Goal: Task Accomplishment & Management: Complete application form

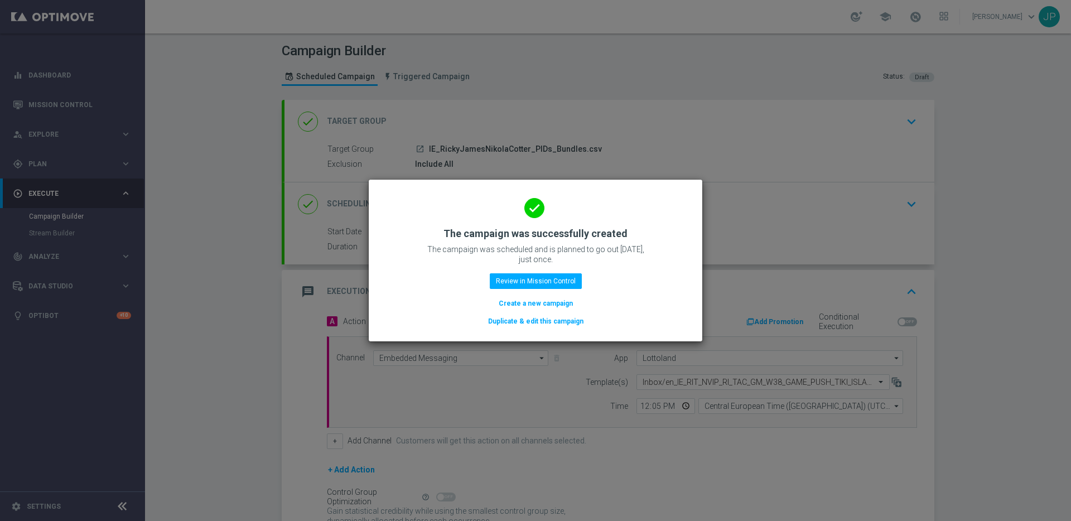
scroll to position [104, 0]
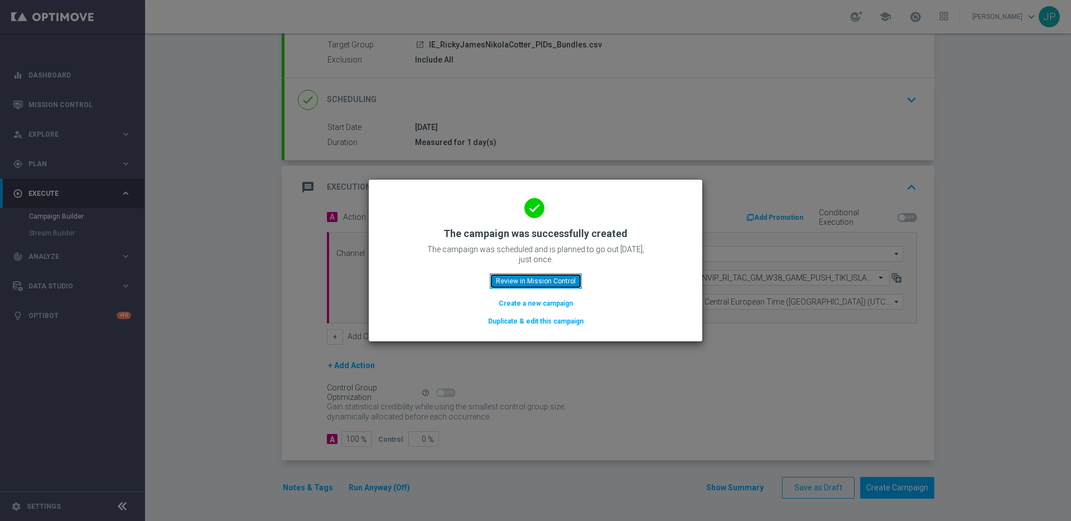
click at [520, 276] on button "Review in Mission Control" at bounding box center [536, 281] width 92 height 16
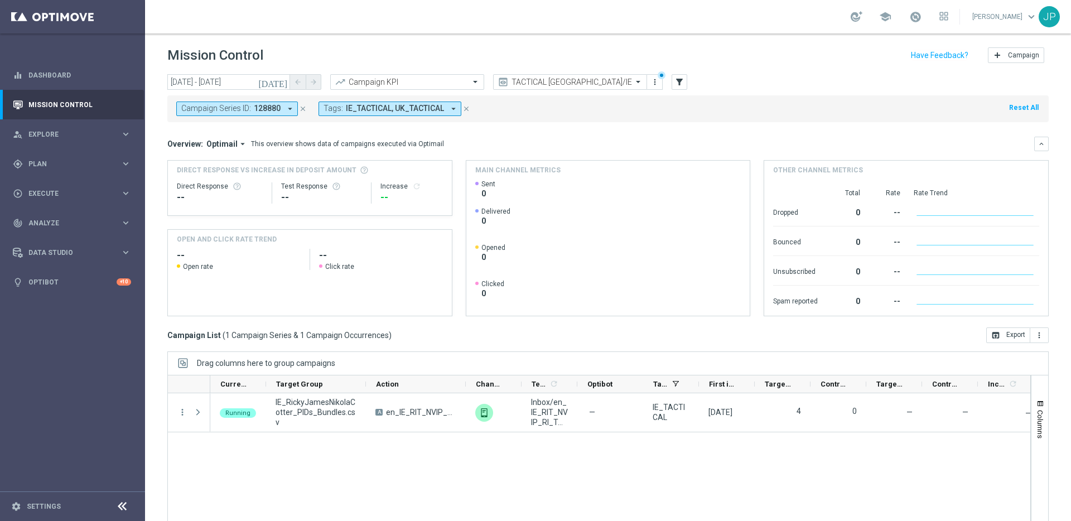
click at [303, 108] on icon "close" at bounding box center [303, 109] width 8 height 8
click at [323, 107] on icon "close" at bounding box center [324, 109] width 8 height 8
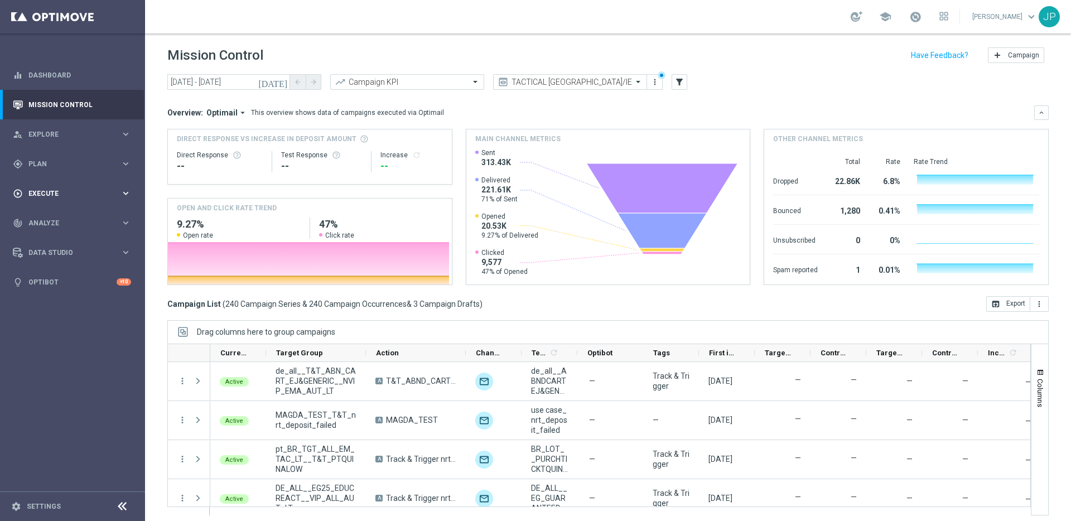
click at [80, 193] on span "Execute" at bounding box center [74, 193] width 92 height 7
click at [87, 215] on link "Campaign Builder" at bounding box center [72, 216] width 87 height 9
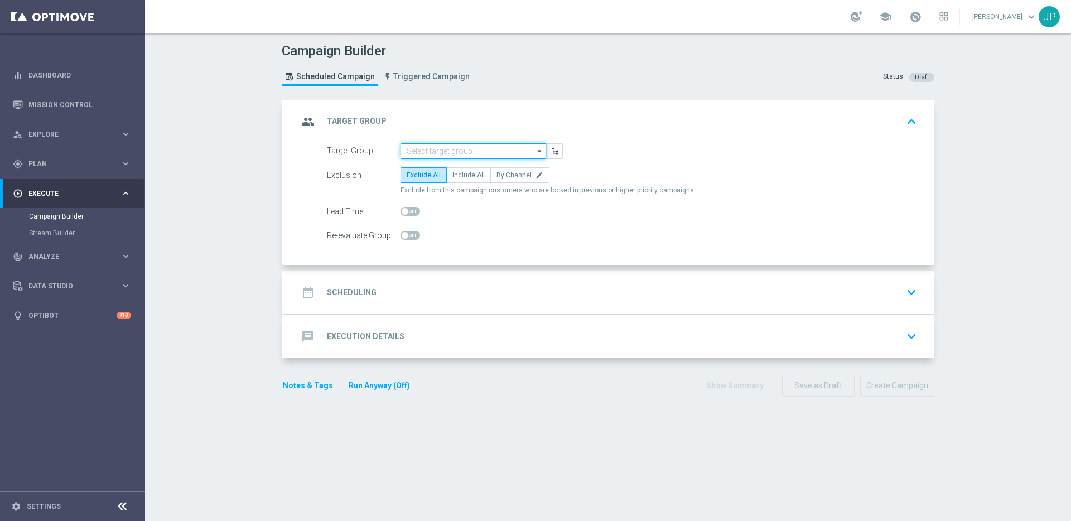
click at [470, 155] on input at bounding box center [474, 151] width 146 height 16
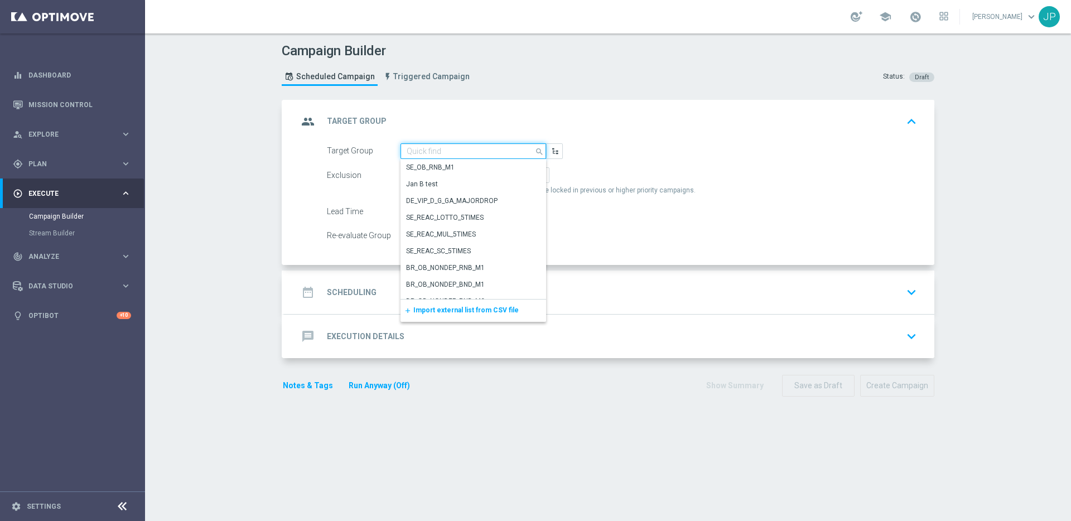
paste input "UK_SPORTSBOOK_APP | Stakes last 90 days"
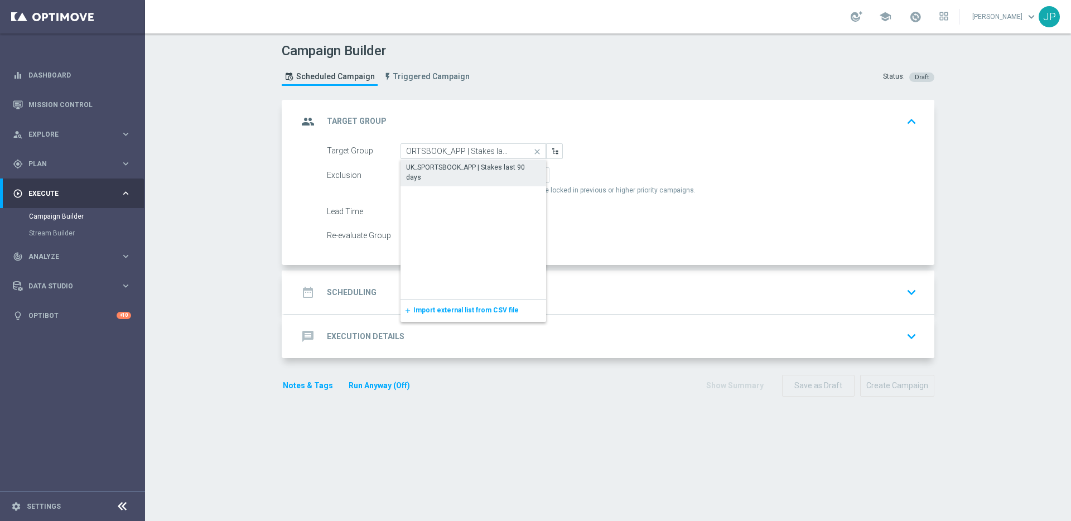
click at [461, 170] on div "UK_SPORTSBOOK_APP | Stakes last 90 days" at bounding box center [473, 172] width 134 height 20
type input "UK_SPORTSBOOK_APP | Stakes last 90 days"
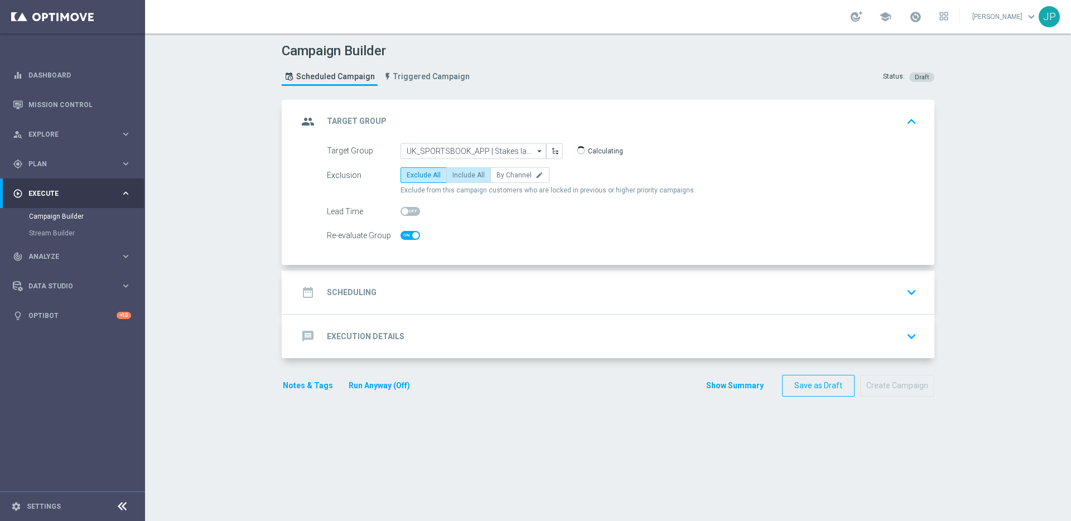
checkbox input "true"
click at [462, 172] on span "Include All" at bounding box center [468, 175] width 32 height 8
click at [460, 174] on input "Include All" at bounding box center [455, 177] width 7 height 7
radio input "true"
click at [518, 300] on div "date_range Scheduling keyboard_arrow_down" at bounding box center [609, 292] width 623 height 21
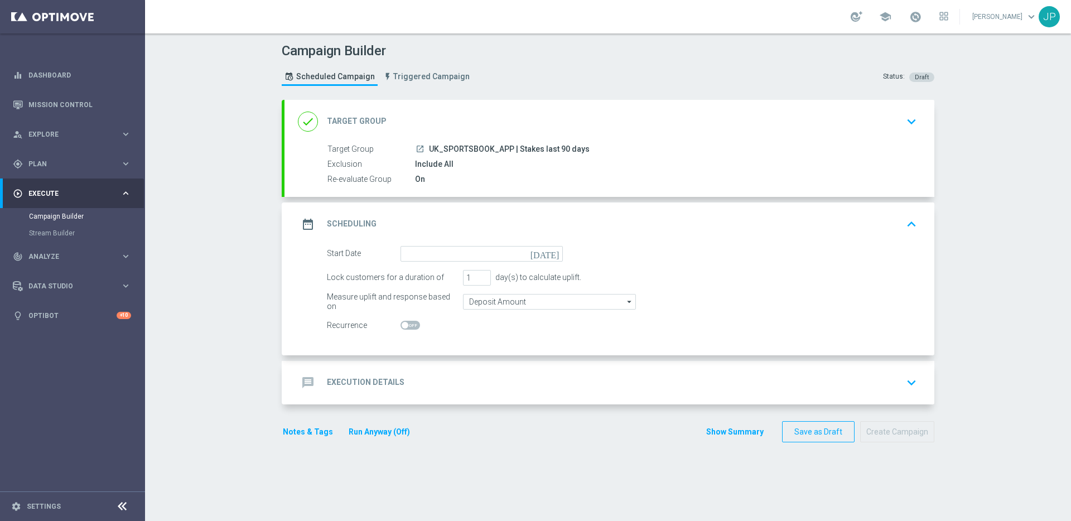
click at [550, 257] on icon "[DATE]" at bounding box center [547, 252] width 33 height 12
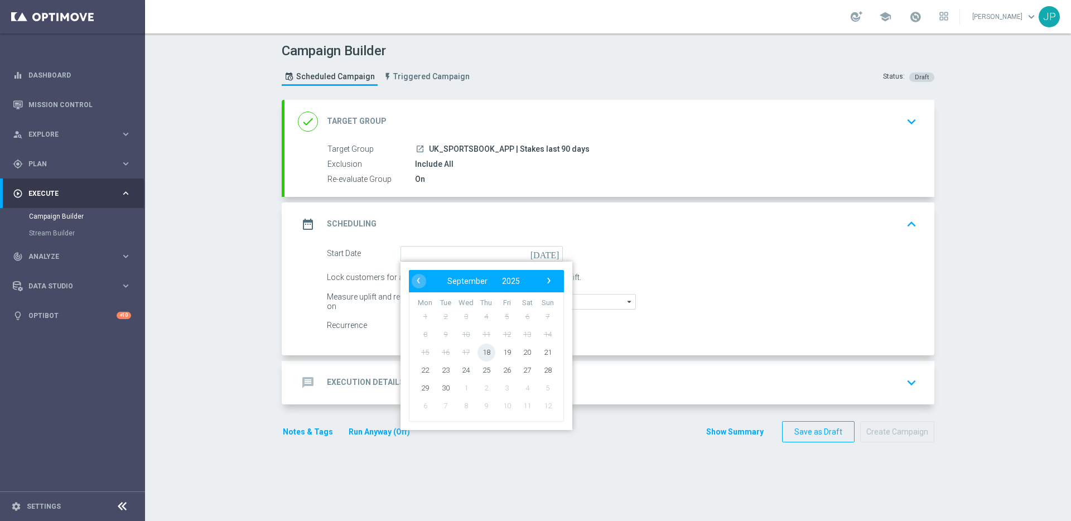
click at [481, 350] on span "18" at bounding box center [487, 352] width 18 height 18
type input "[DATE]"
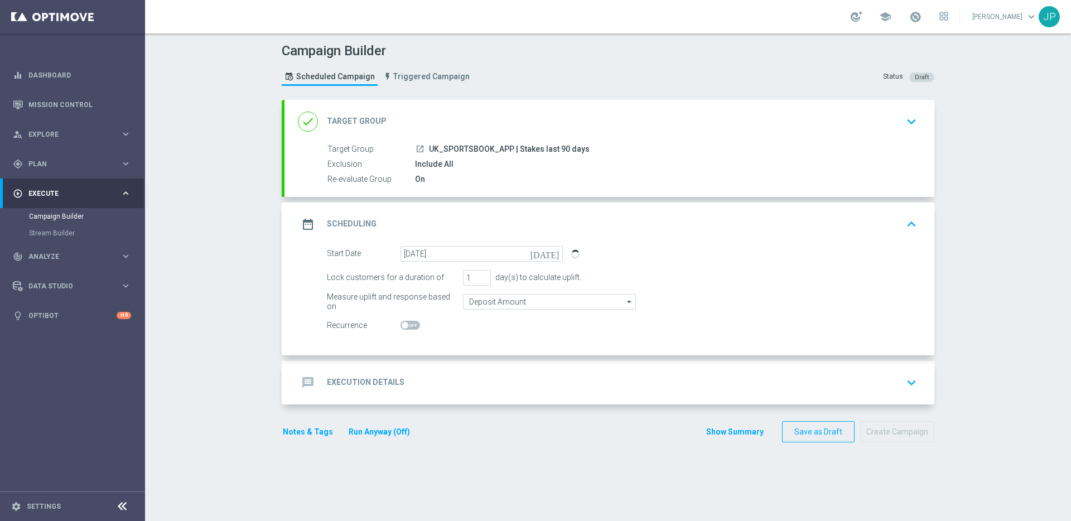
click at [604, 401] on div "message Execution Details keyboard_arrow_down" at bounding box center [610, 383] width 650 height 44
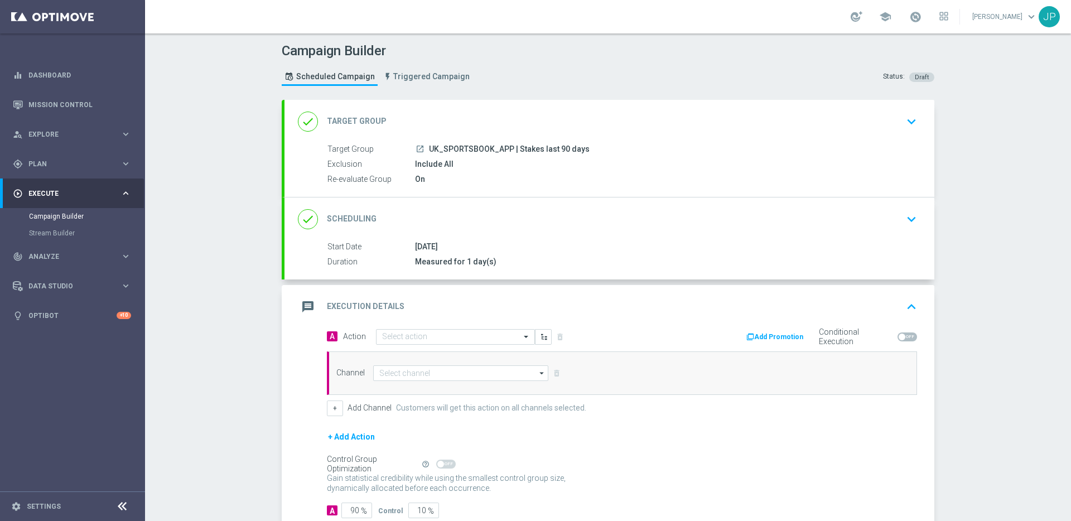
scroll to position [71, 0]
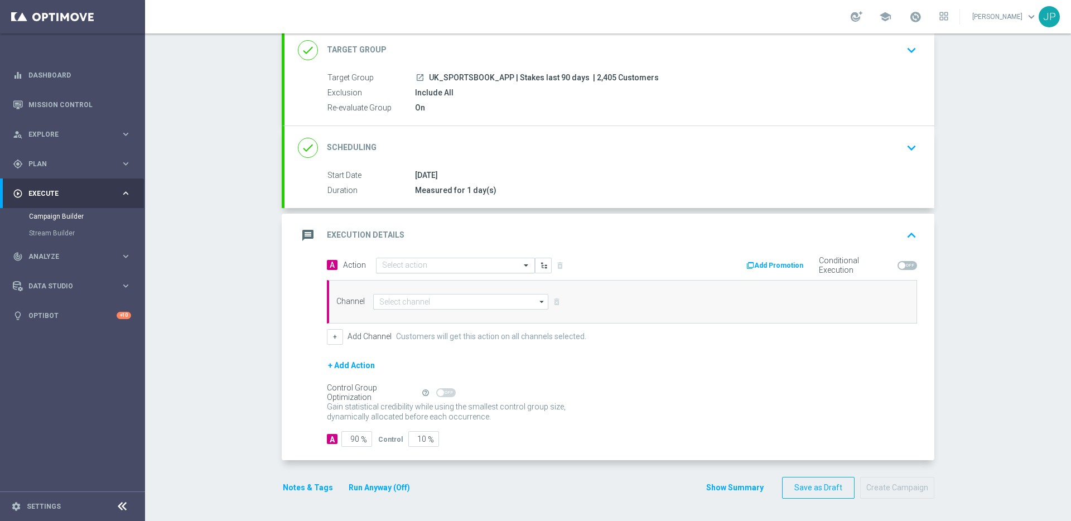
click at [441, 266] on input "text" at bounding box center [444, 265] width 124 height 9
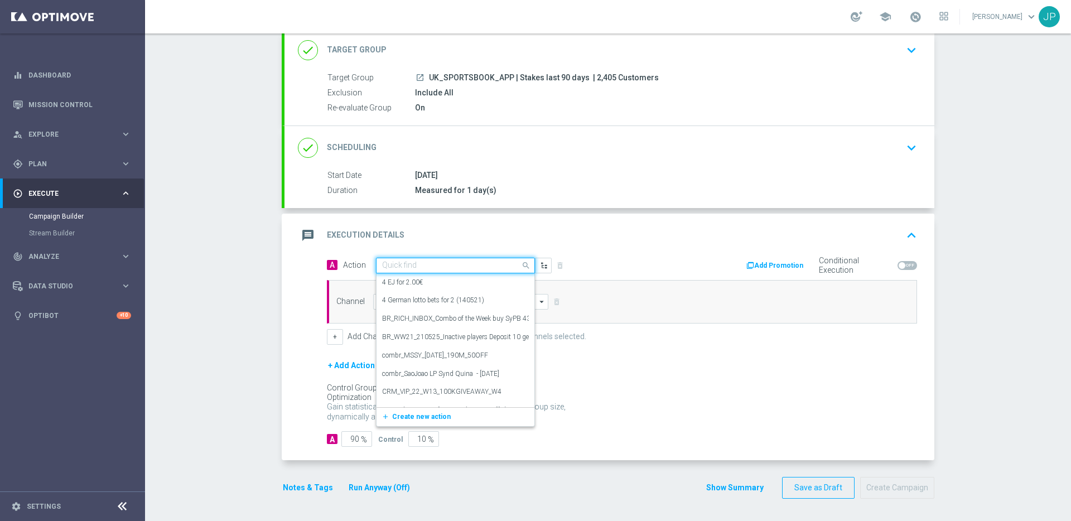
paste input "en_GB__ODDS_BOOST_180925_NEW_V_BARCA_ALL_APP_TAC_SP"
type input "en_GB__ODDS_BOOST_180925_NEW_V_BARCA_ALL_APP_TAC_SP"
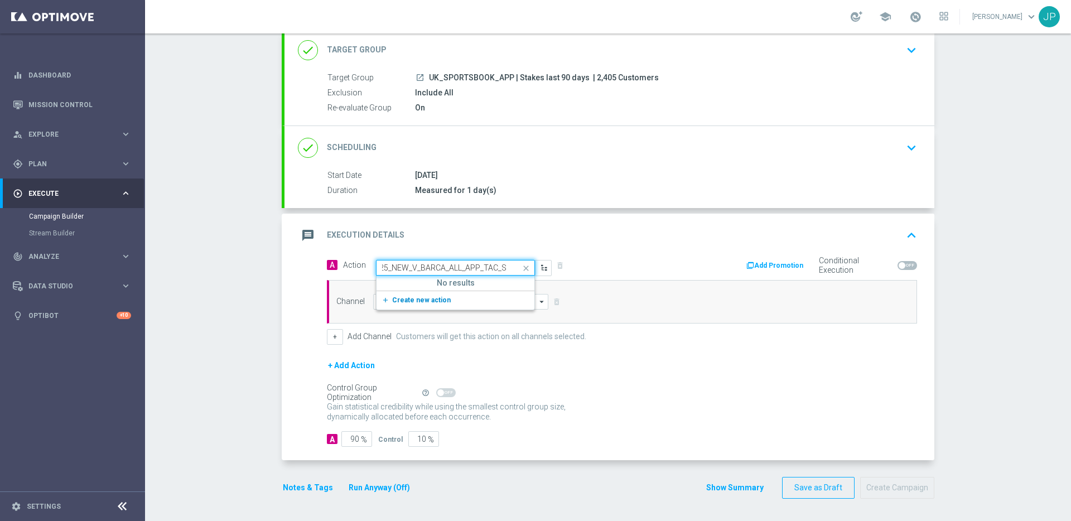
click at [431, 302] on span "Create new action" at bounding box center [421, 300] width 59 height 8
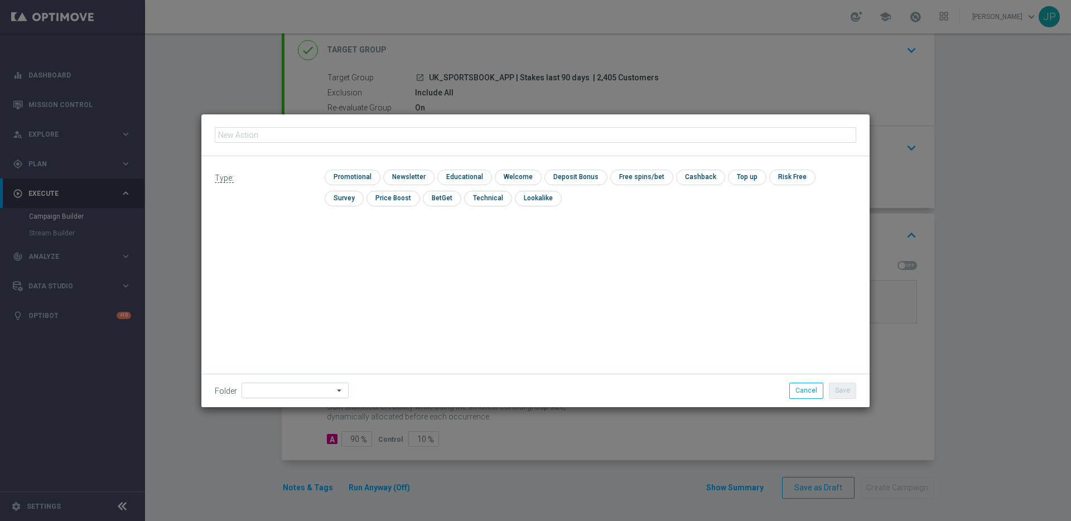
type input "en_GB__ODDS_BOOST_180925_NEW_V_BARCA_ALL_APP_TAC_SP"
click at [358, 179] on input "checkbox" at bounding box center [351, 177] width 53 height 15
checkbox input "true"
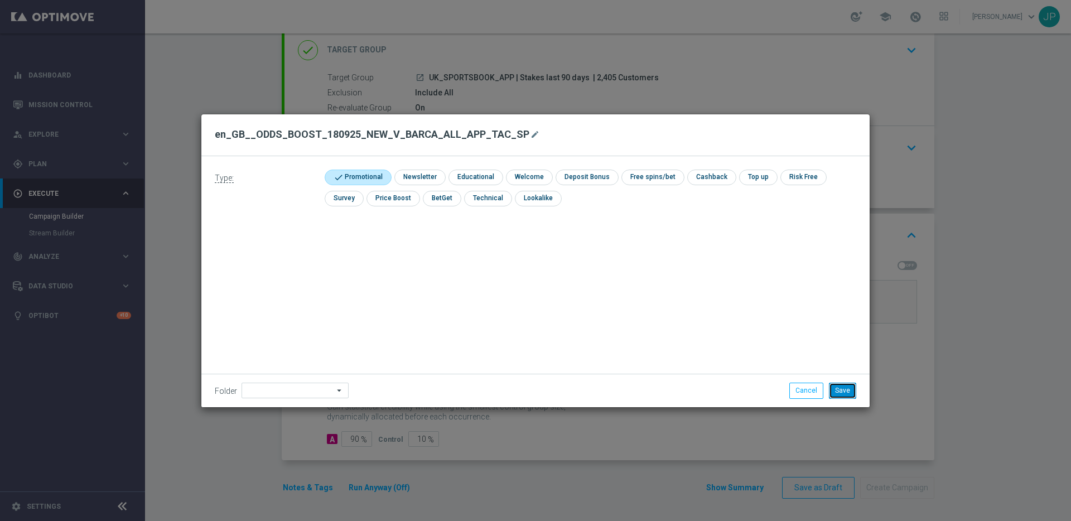
click at [848, 394] on button "Save" at bounding box center [842, 391] width 27 height 16
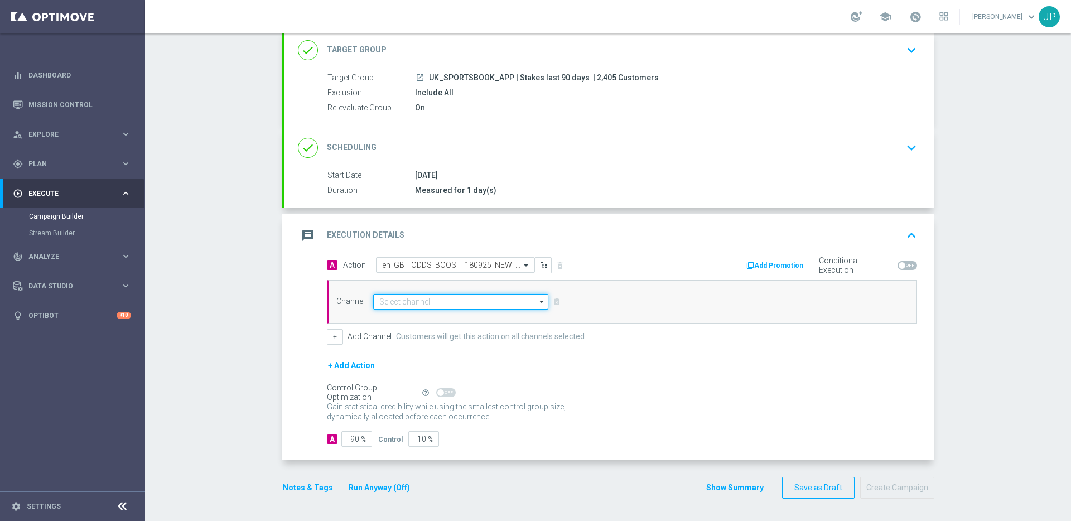
click at [495, 302] on input at bounding box center [460, 302] width 175 height 16
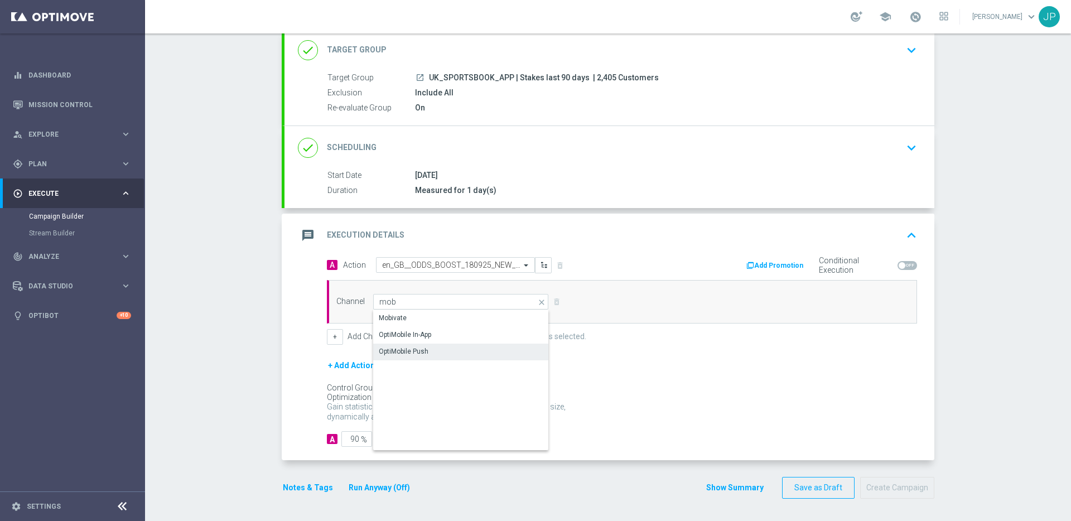
click at [462, 357] on div "OptiMobile Push" at bounding box center [461, 352] width 176 height 16
type input "OptiMobile Push"
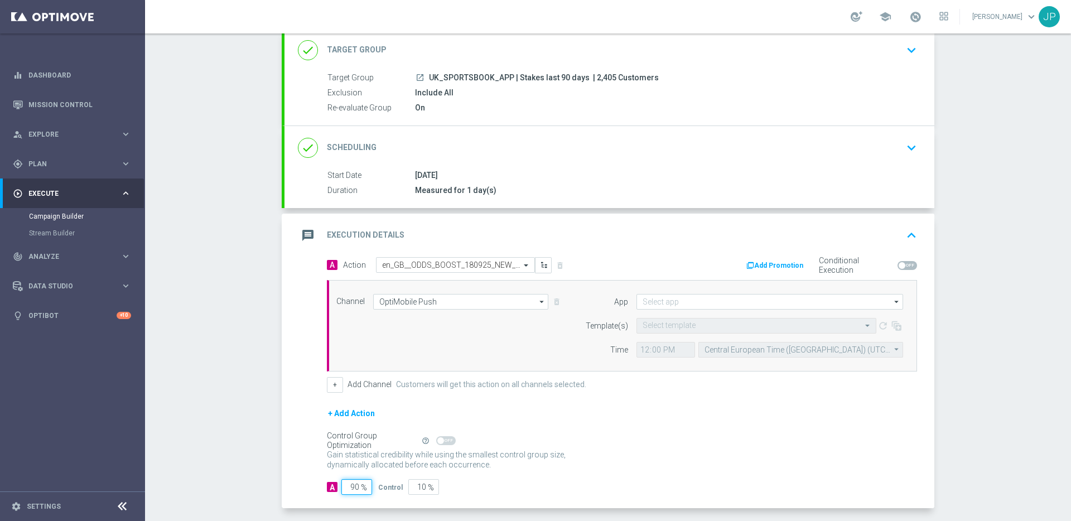
click at [350, 488] on input "90" at bounding box center [356, 487] width 31 height 16
type input "0"
type input "100"
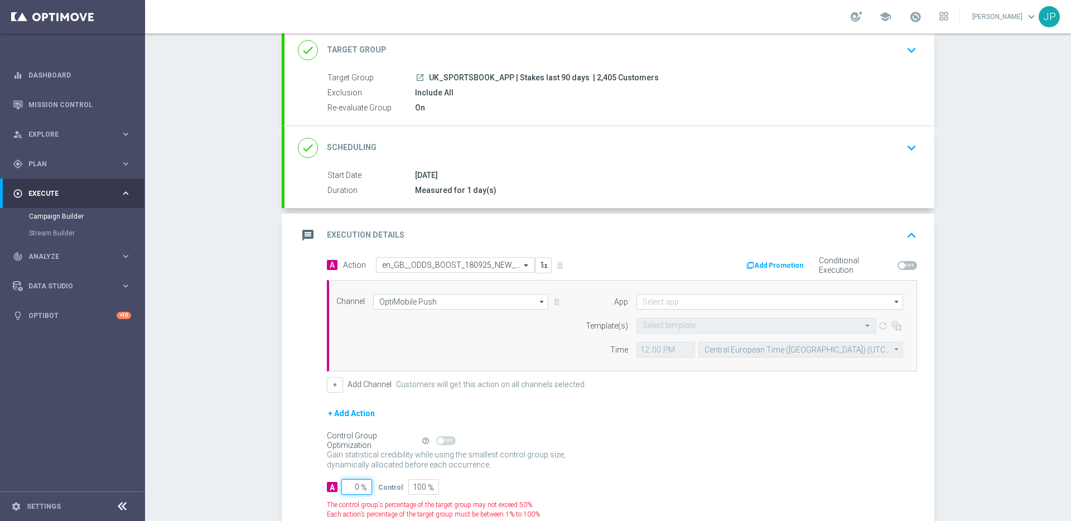
type input "10"
type input "90"
type input "100"
type input "0"
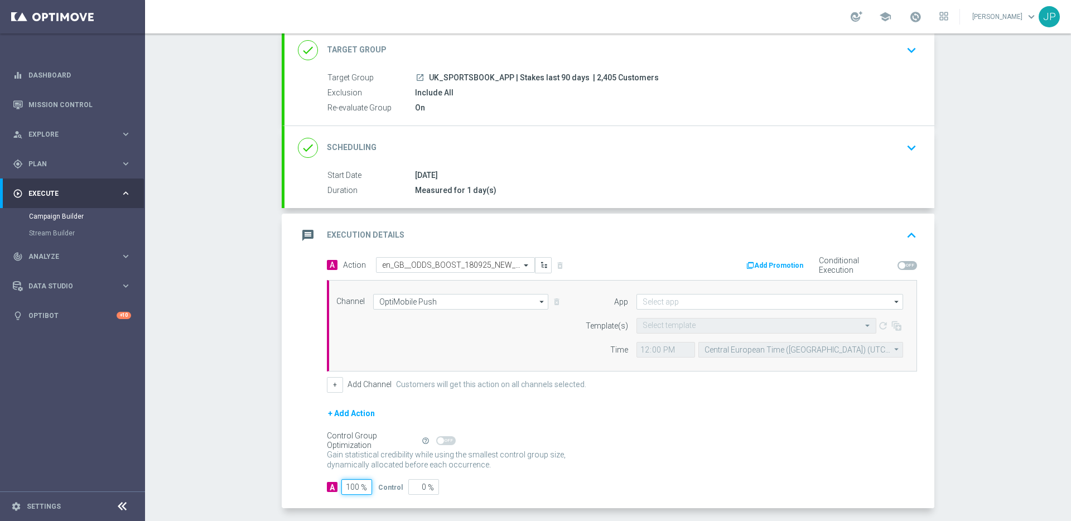
scroll to position [119, 0]
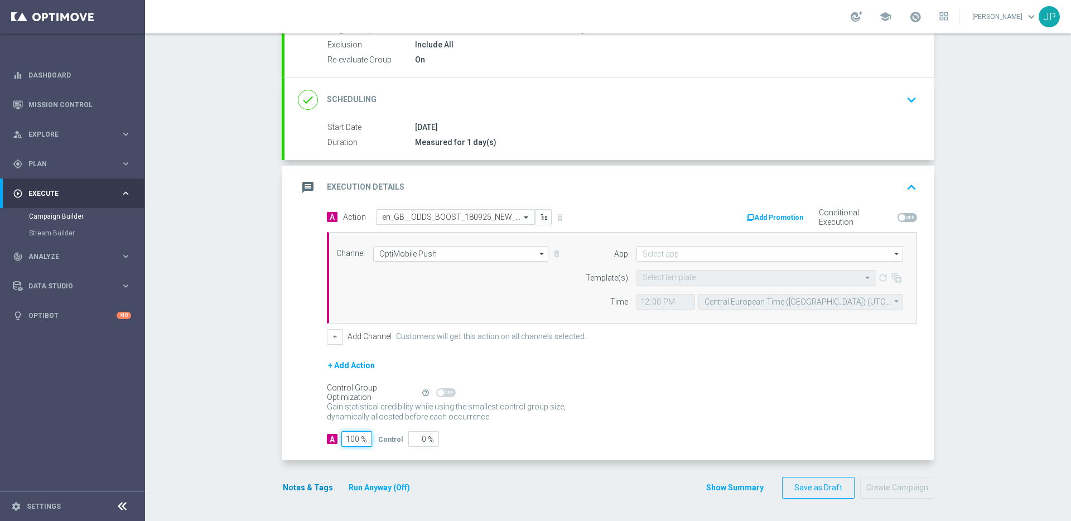
type input "100"
click at [317, 489] on button "Notes & Tags" at bounding box center [308, 488] width 52 height 14
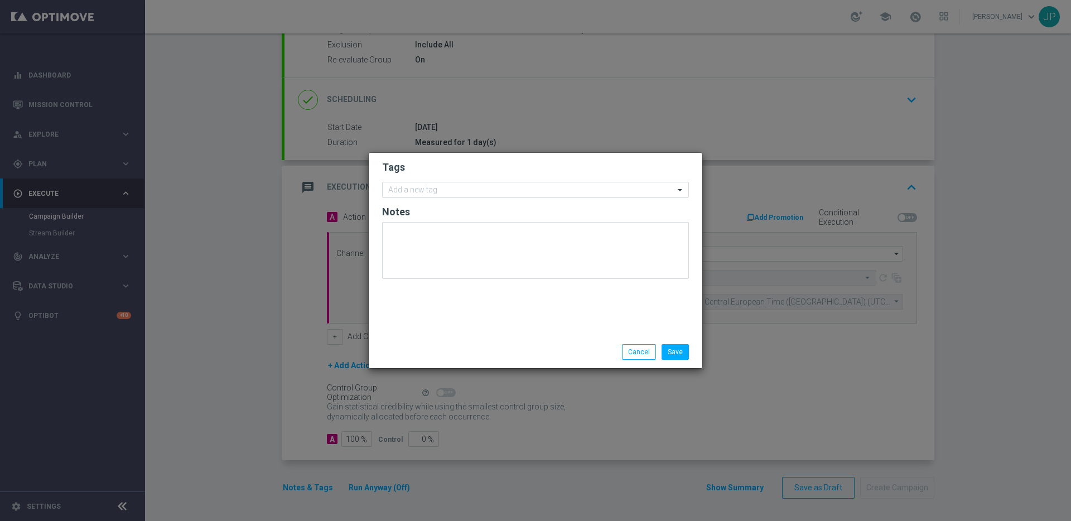
click at [462, 192] on input "text" at bounding box center [531, 190] width 286 height 9
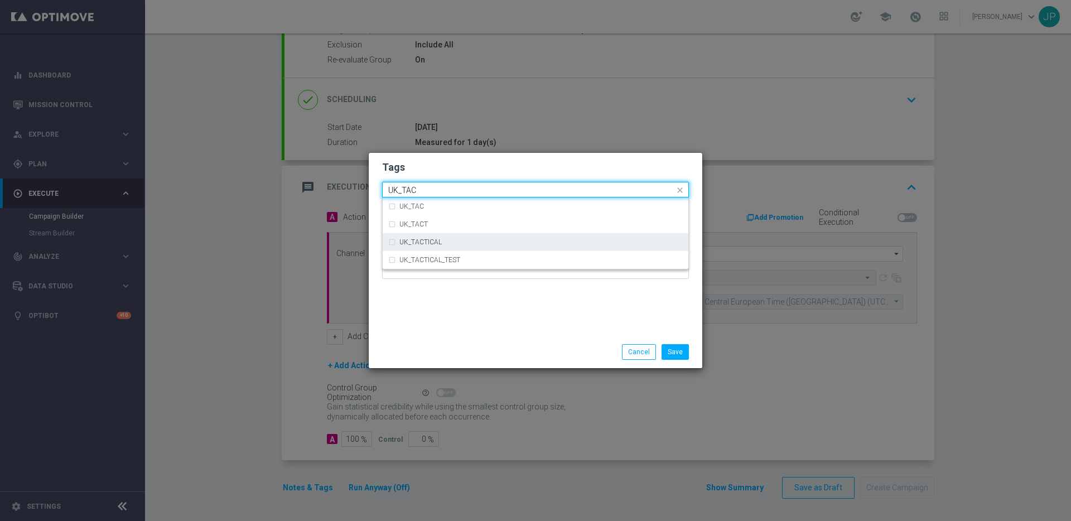
click at [466, 243] on div "UK_TACTICAL" at bounding box center [540, 242] width 283 height 7
type input "UK_TAC"
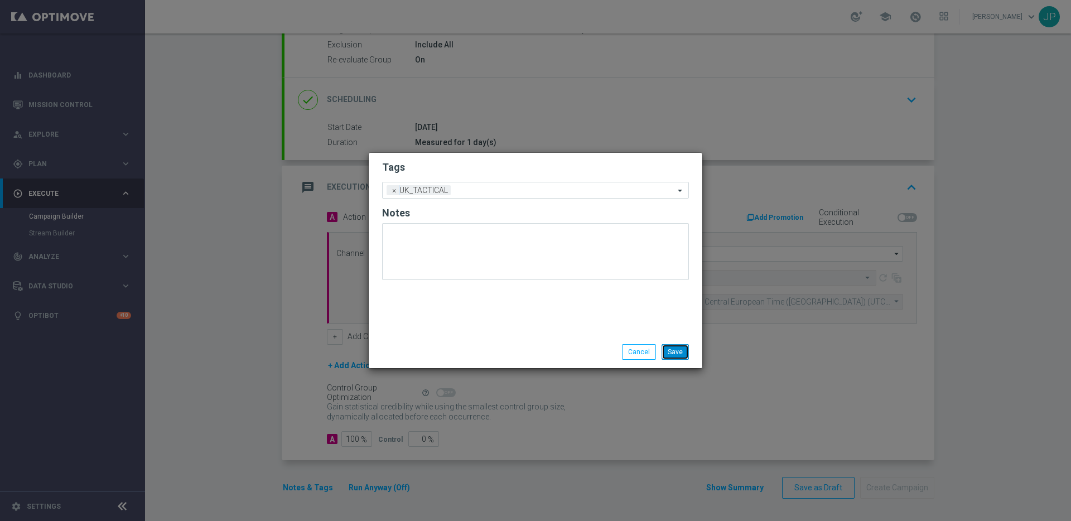
click at [680, 353] on button "Save" at bounding box center [675, 352] width 27 height 16
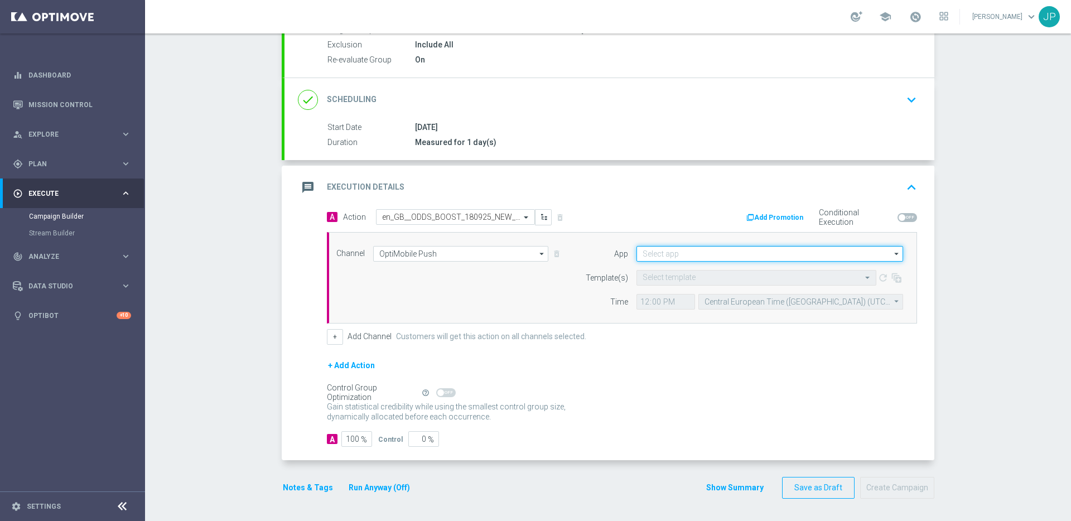
click at [664, 256] on input at bounding box center [770, 254] width 267 height 16
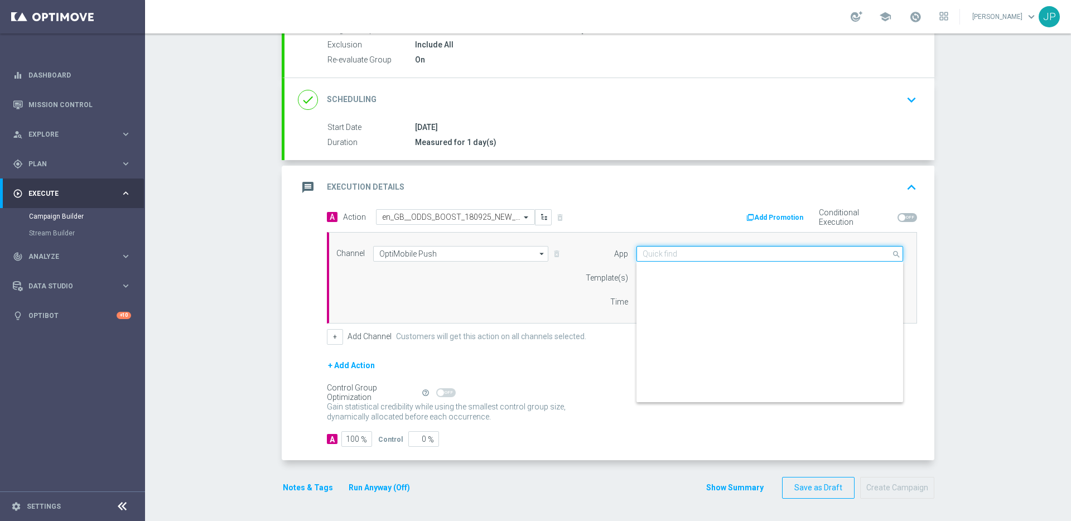
scroll to position [462, 0]
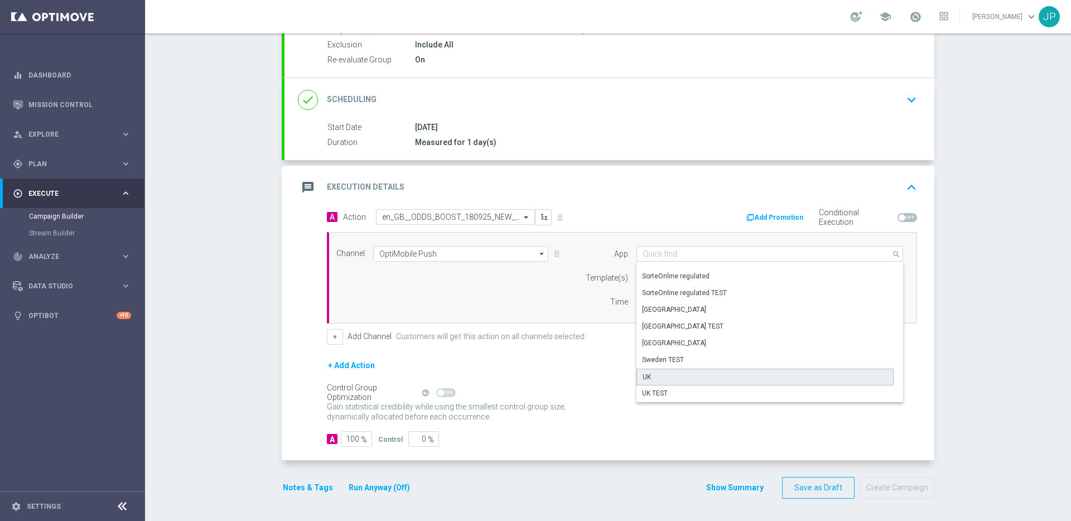
click at [663, 375] on div "UK" at bounding box center [765, 377] width 257 height 17
type input "UK"
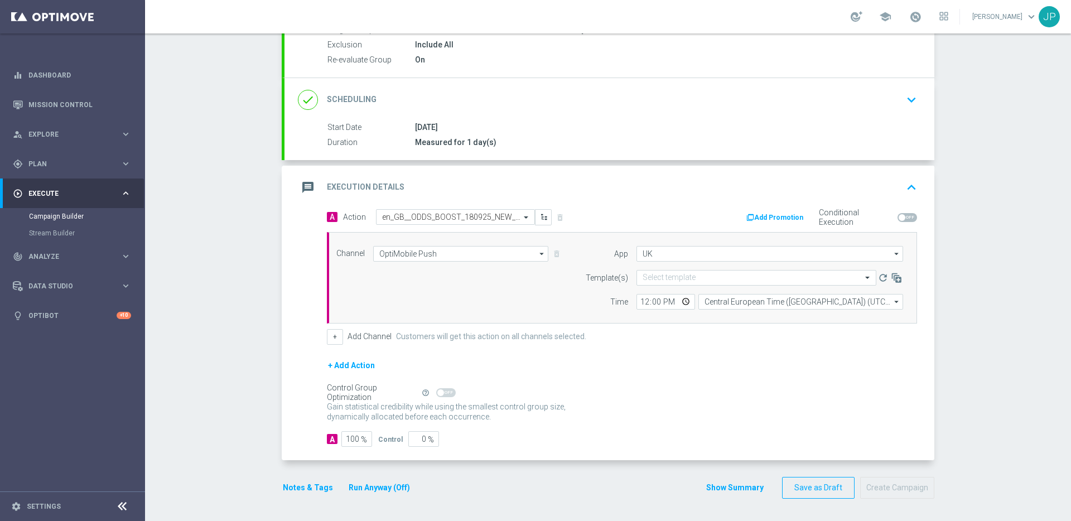
click at [691, 411] on div "Gain statistical credibility while using the smallest control group size, dynam…" at bounding box center [622, 412] width 590 height 27
click at [657, 281] on input "text" at bounding box center [745, 277] width 205 height 9
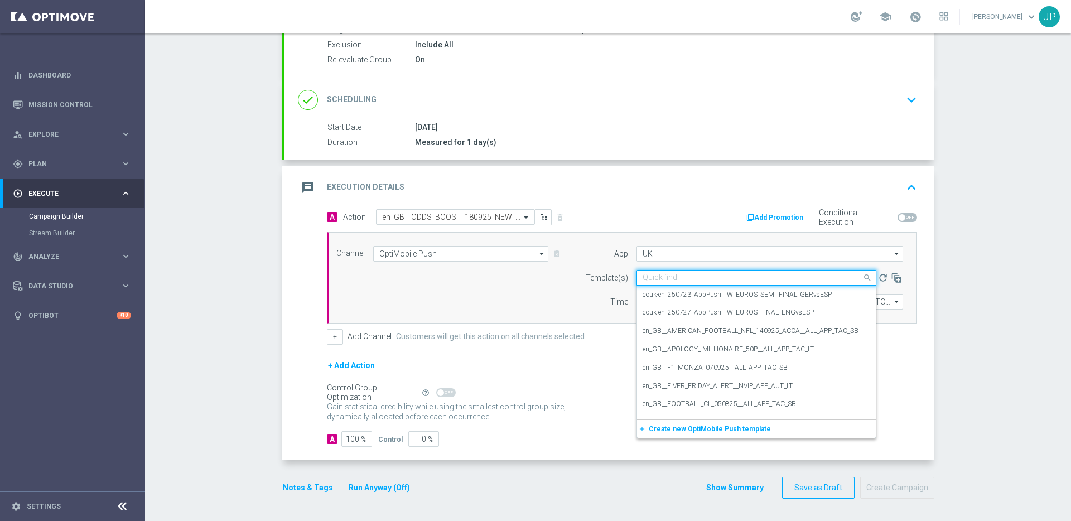
paste input "en_GB__ODDS_BOOST_180925_NEW_V_BARCA_ALL_APP_TAC_SP"
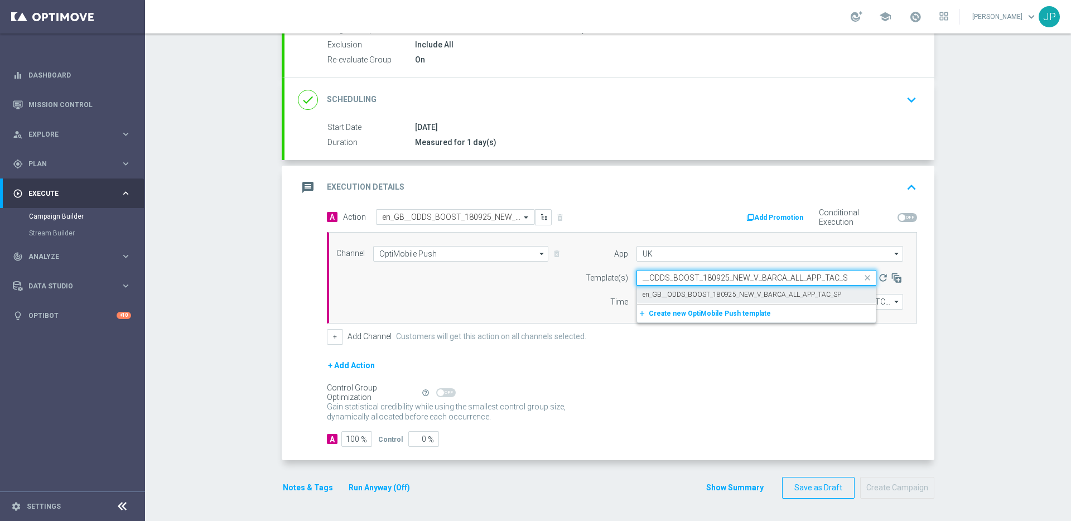
click at [664, 291] on label "en_GB__ODDS_BOOST_180925_NEW_V_BARCA_ALL_APP_TAC_SP" at bounding box center [742, 294] width 199 height 9
type input "en_GB__ODDS_BOOST_180925_NEW_V_BARCA_ALL_APP_TAC_SP"
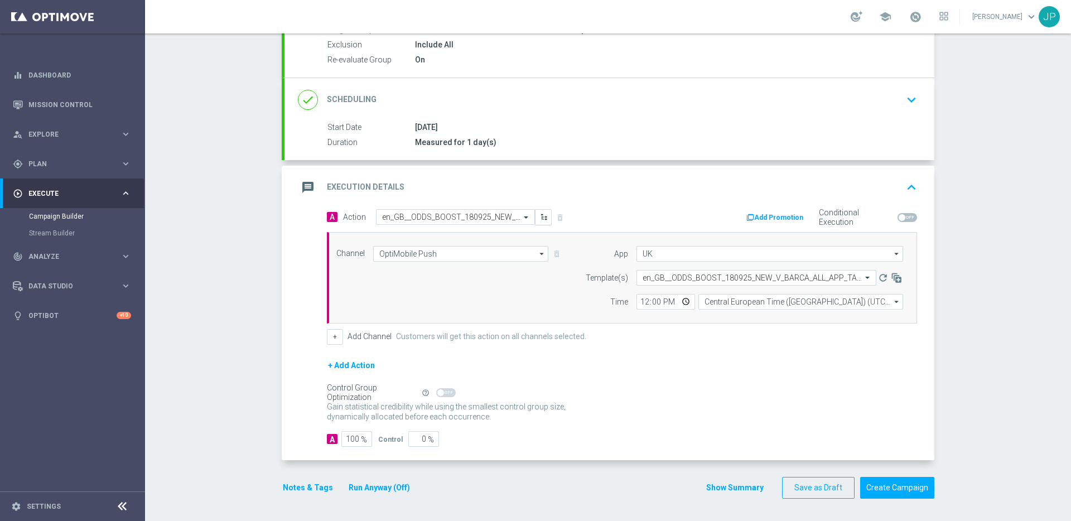
scroll to position [0, 0]
click at [673, 333] on div "+ Add Channel Customers will get this action on all channels selected." at bounding box center [622, 337] width 590 height 16
click at [638, 301] on input "12:00" at bounding box center [666, 302] width 59 height 16
type input "19:30"
click at [722, 300] on input "Central European Time ([GEOGRAPHIC_DATA]) (UTC +02:00)" at bounding box center [800, 302] width 205 height 16
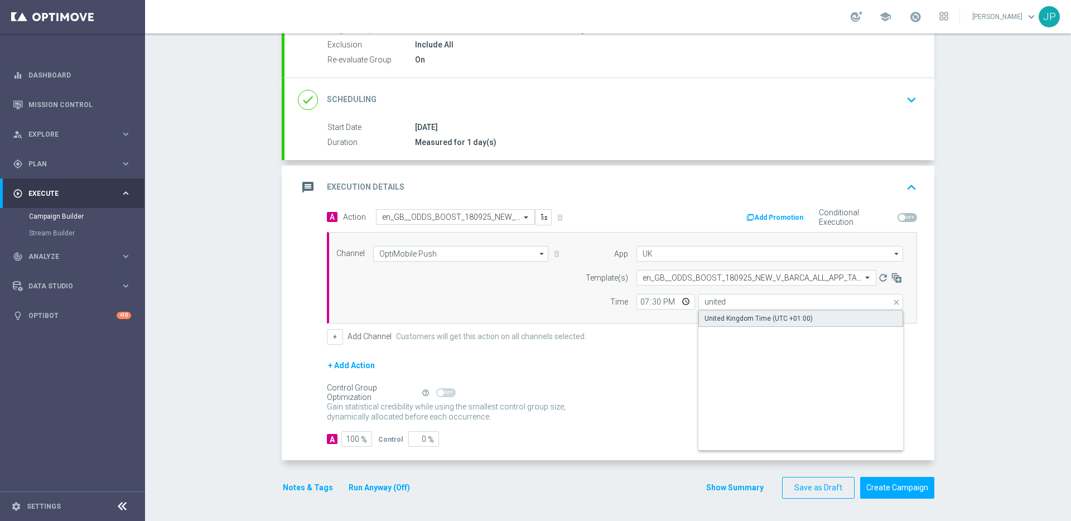
click at [749, 323] on div "United Kingdom Time (UTC +01:00)" at bounding box center [800, 318] width 205 height 17
type input "United Kingdom Time (UTC +01:00)"
click at [715, 363] on div "+ Add Action" at bounding box center [622, 373] width 590 height 28
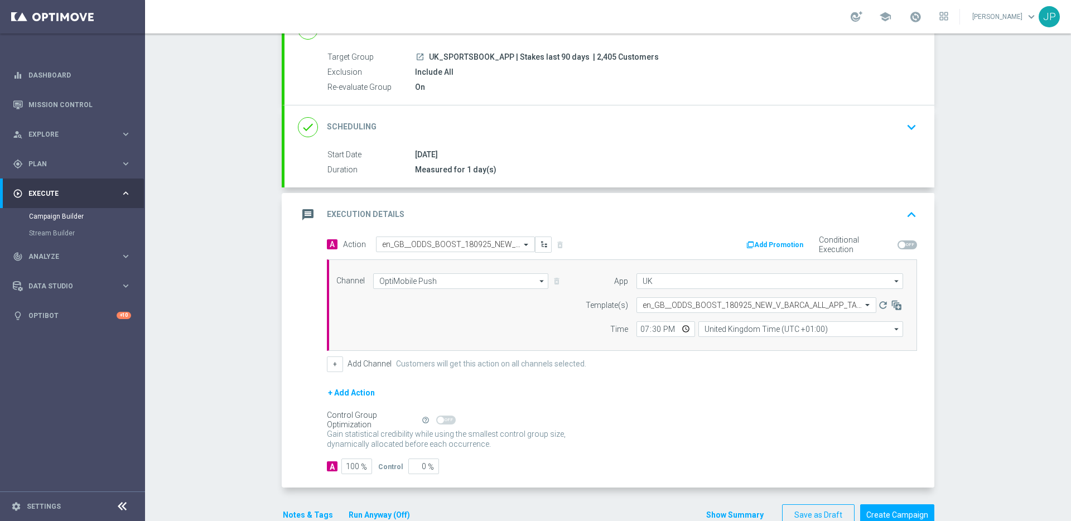
scroll to position [119, 0]
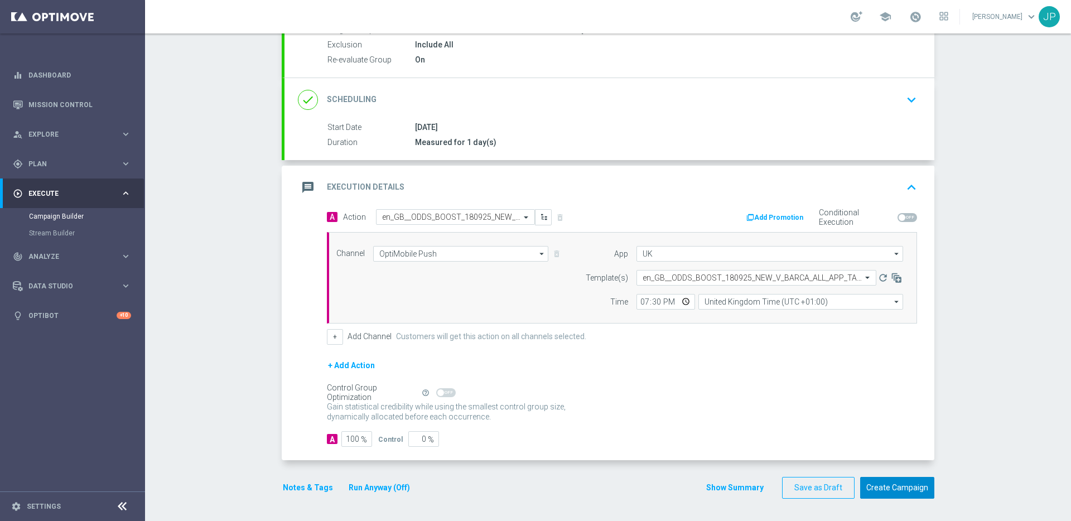
click at [892, 496] on button "Create Campaign" at bounding box center [897, 488] width 74 height 22
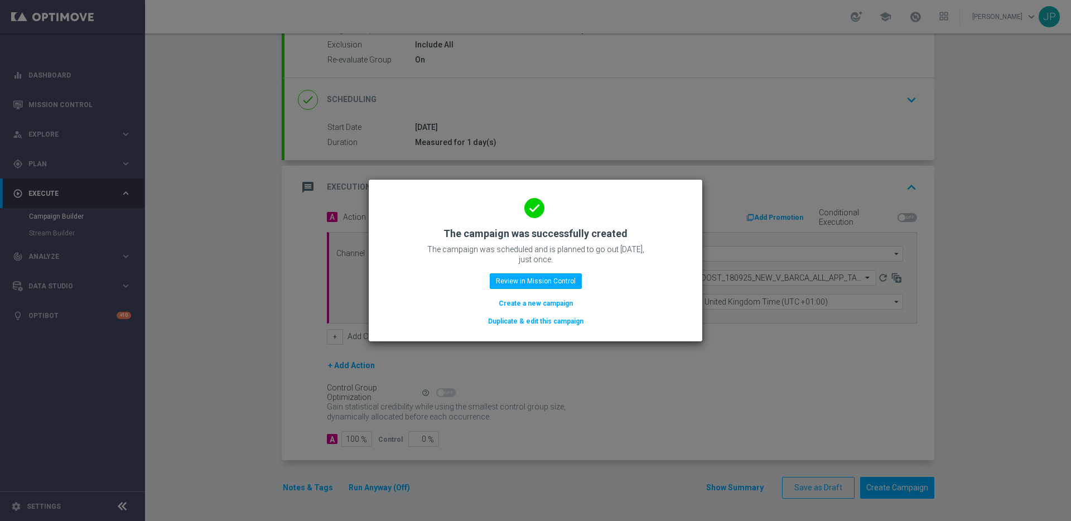
click at [527, 327] on div "done The campaign was successfully created The campaign was scheduled and is pl…" at bounding box center [536, 261] width 334 height 162
click at [532, 319] on button "Duplicate & edit this campaign" at bounding box center [536, 321] width 98 height 12
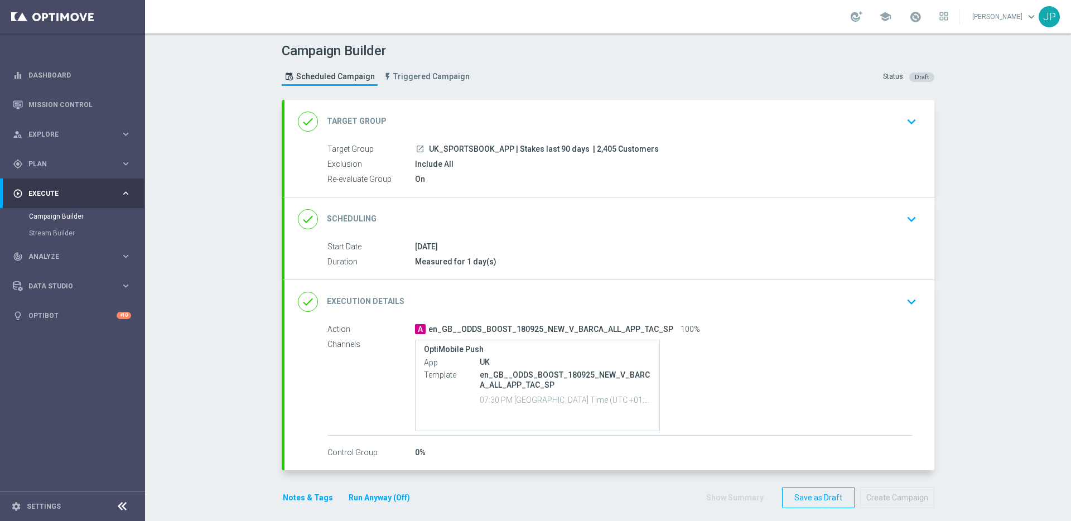
click at [536, 159] on div "Include All" at bounding box center [664, 163] width 498 height 11
click at [548, 139] on div "done Target Group keyboard_arrow_down" at bounding box center [610, 122] width 650 height 44
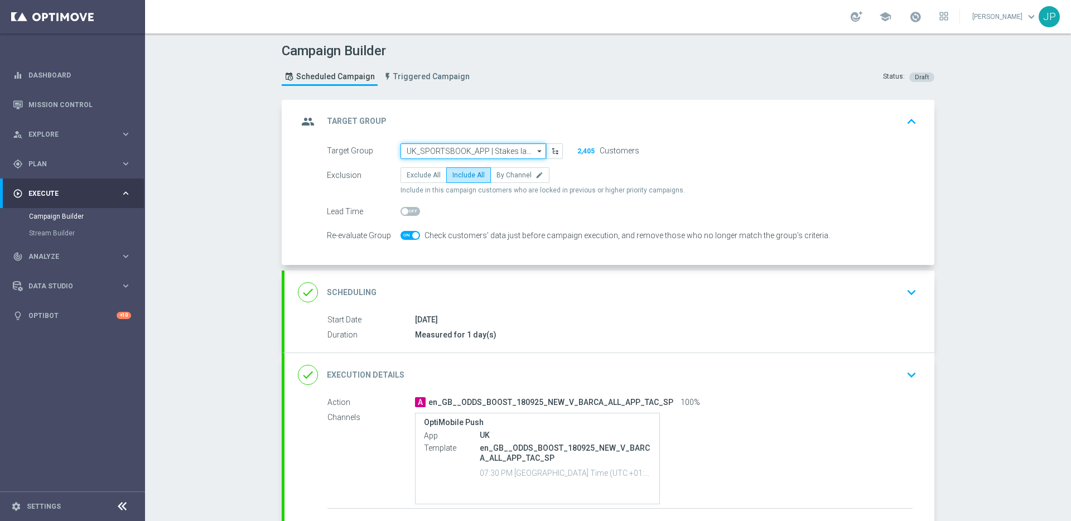
click at [500, 146] on input "UK_SPORTSBOOK_APP | Stakes last 90 days" at bounding box center [474, 151] width 146 height 16
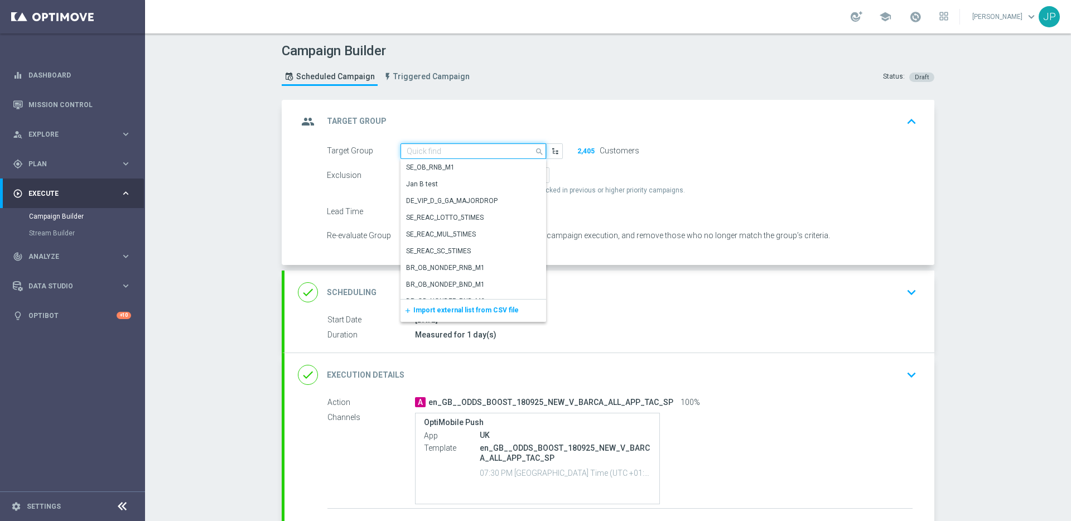
paste input ""UK_SPORTSBOOK_APP | Stakes last 180 days ""
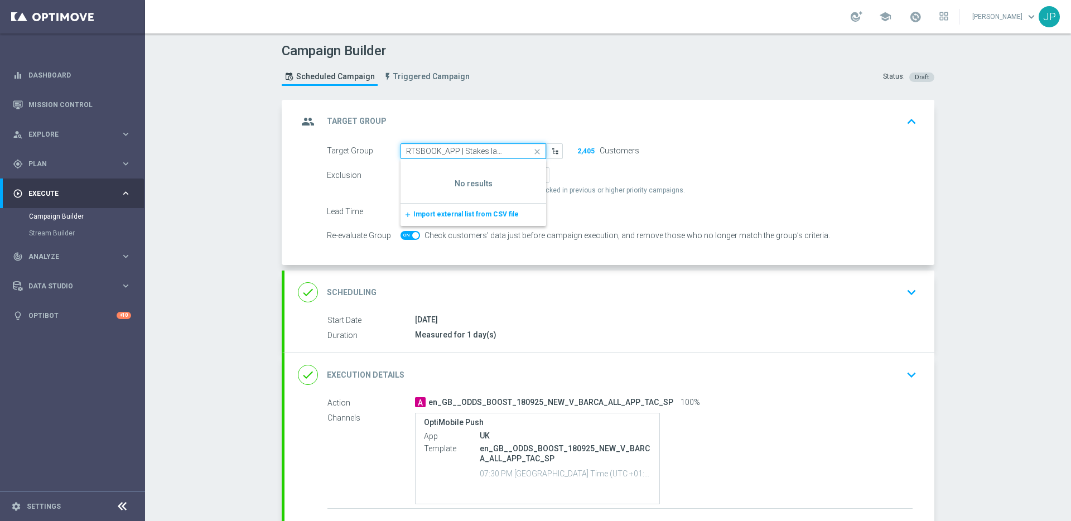
scroll to position [0, 31]
click at [422, 148] on input ""UK_SPORTSBOOK_APP | Stakes last 180 days" at bounding box center [474, 151] width 146 height 16
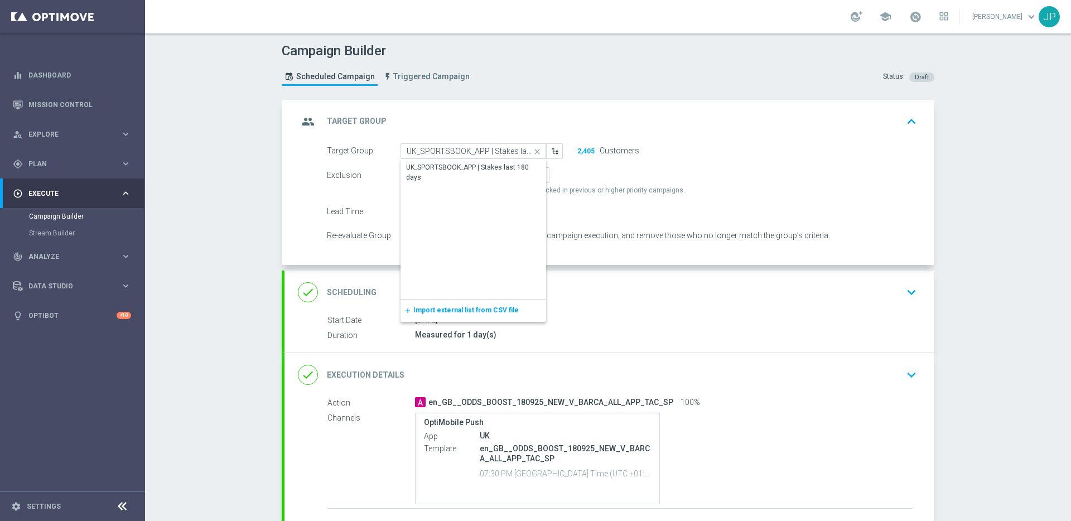
click at [481, 177] on div "UK_SPORTSBOOK_APP | Stakes last 180 days" at bounding box center [473, 172] width 134 height 20
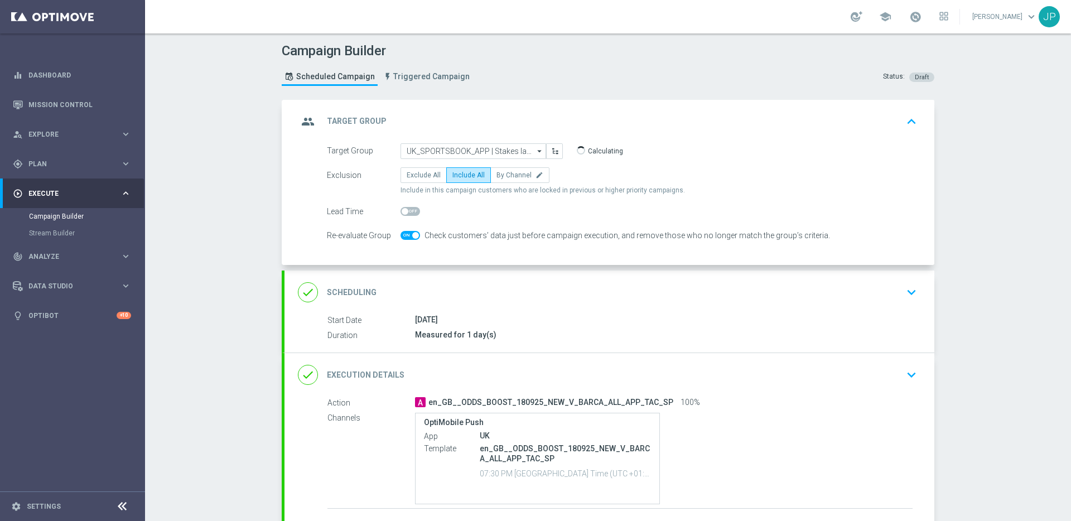
type input "UK_SPORTSBOOK_APP | Stakes last 180 days"
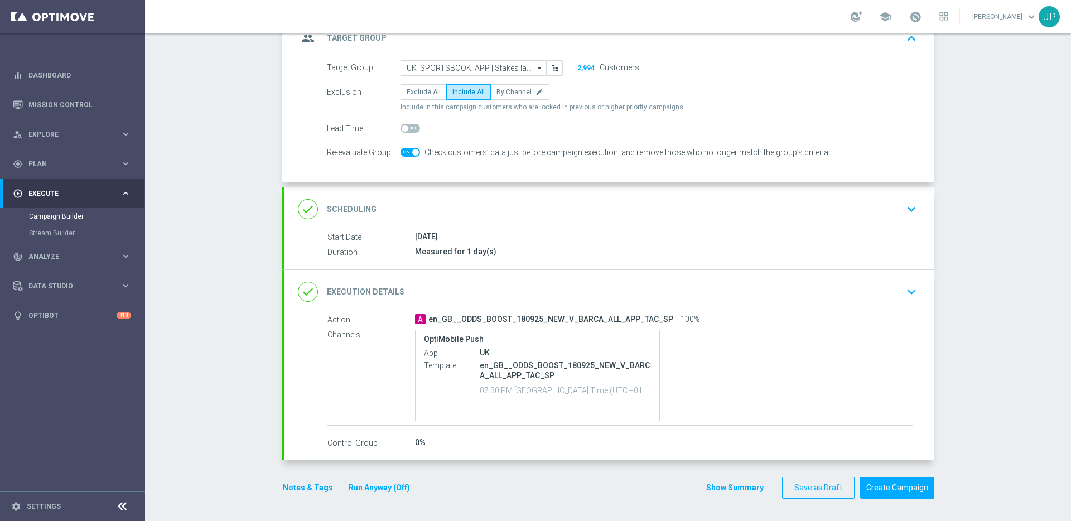
click at [815, 302] on div "done Execution Details keyboard_arrow_down" at bounding box center [610, 292] width 650 height 44
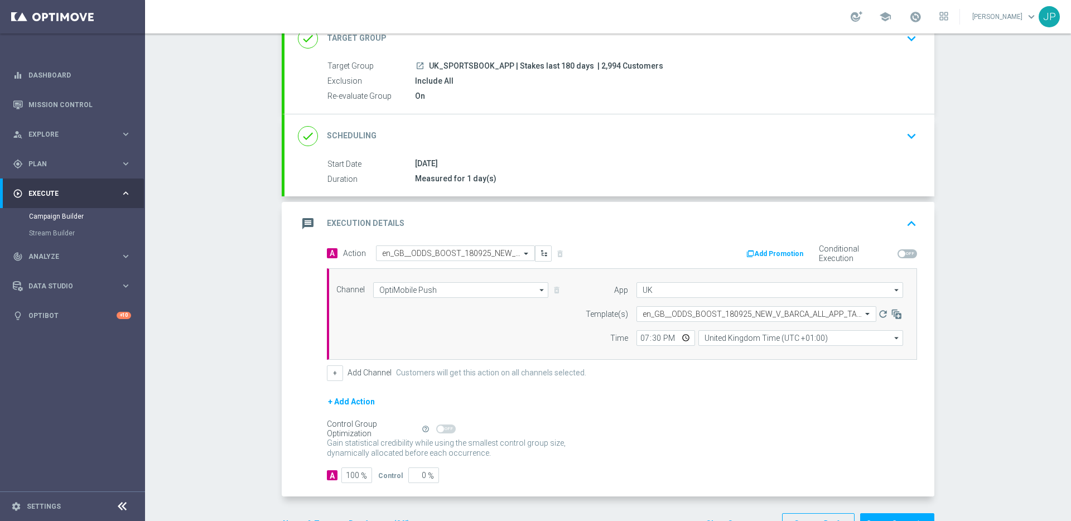
scroll to position [72, 0]
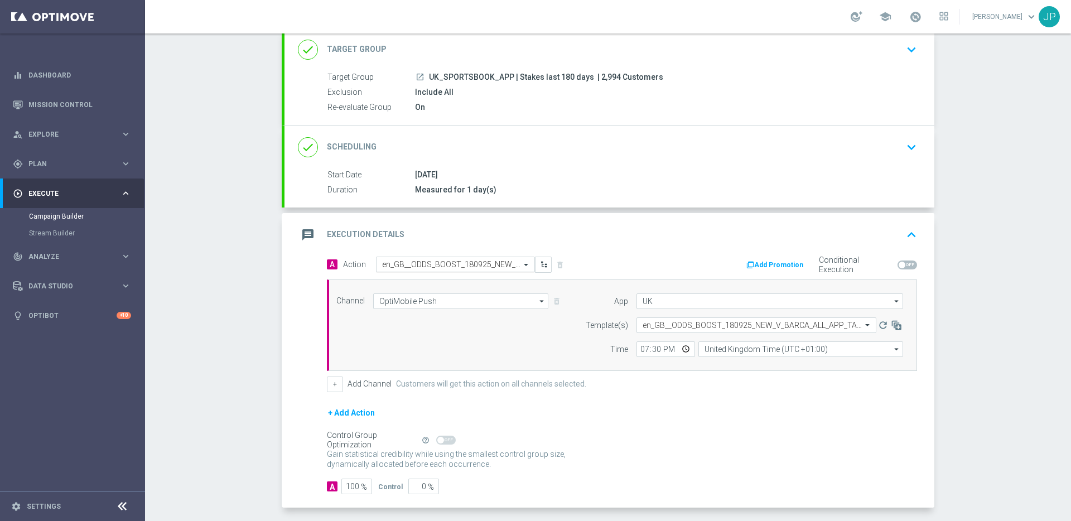
click at [449, 268] on input "text" at bounding box center [444, 264] width 124 height 9
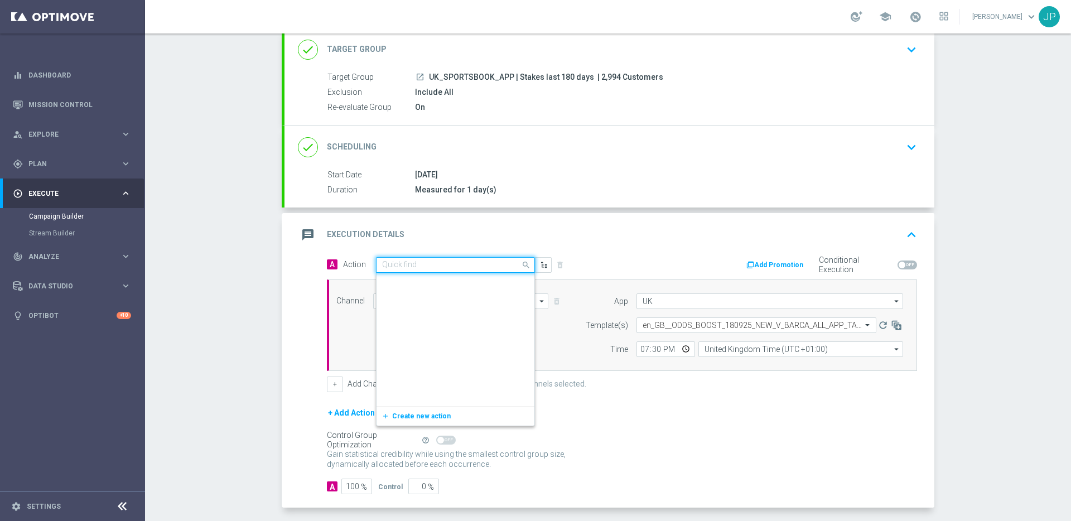
scroll to position [266601, 0]
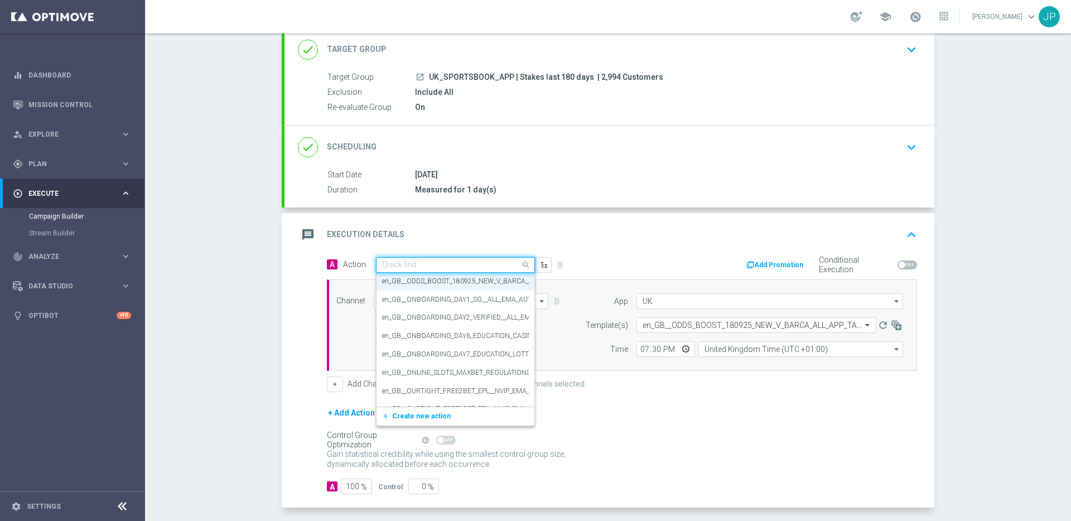
click at [451, 265] on input "text" at bounding box center [444, 265] width 124 height 9
paste input "en_GB__ODDS_BOOST_180925_MANC_V_NAPOLI_ALL_APP_TAC_SP"
type input "en_GB__ODDS_BOOST_180925_MANC_V_NAPOLI_ALL_APP_TAC_SP"
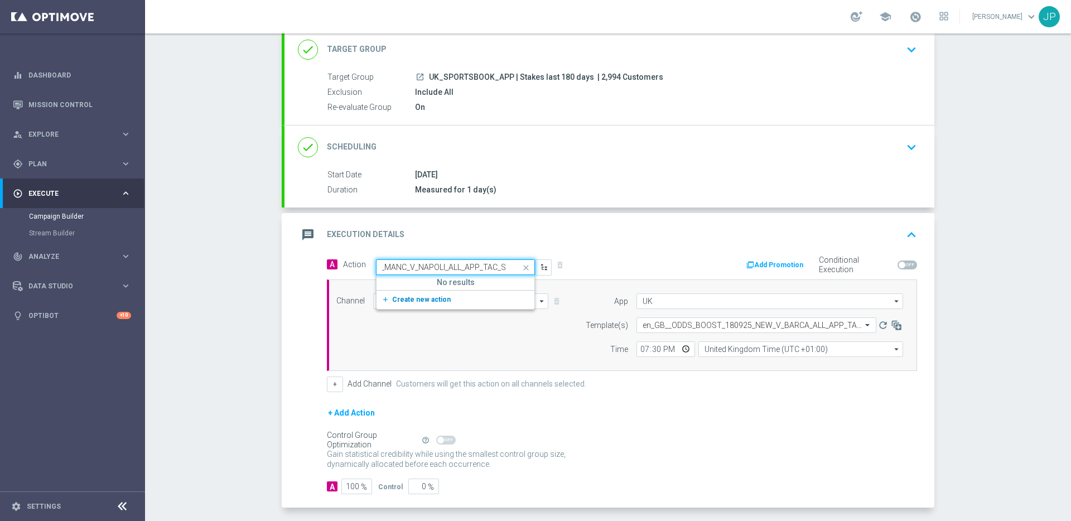
click at [435, 296] on span "Create new action" at bounding box center [421, 300] width 59 height 8
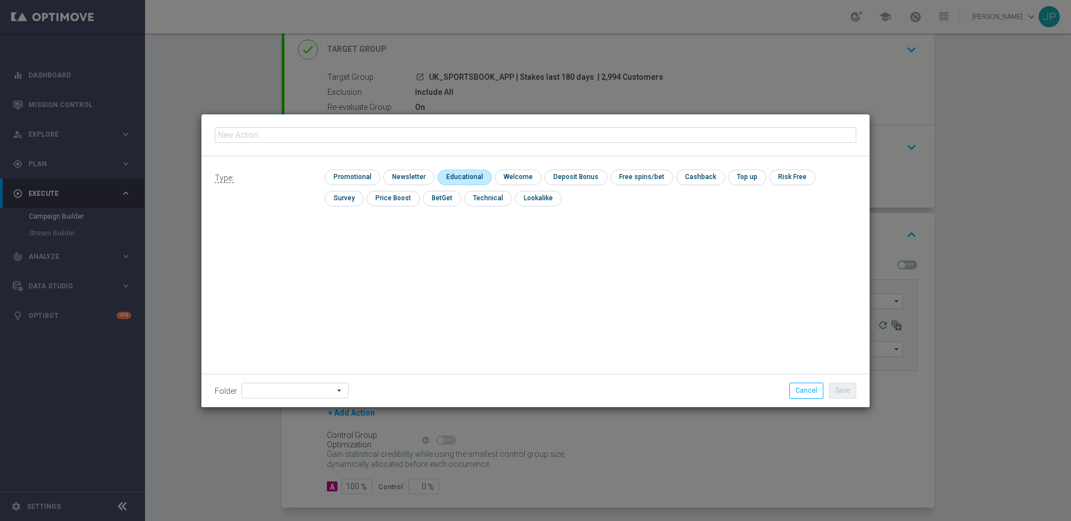
type input "en_GB__ODDS_BOOST_180925_MANC_V_NAPOLI_ALL_APP_TAC_SP"
click at [367, 177] on input "checkbox" at bounding box center [351, 177] width 53 height 15
checkbox input "true"
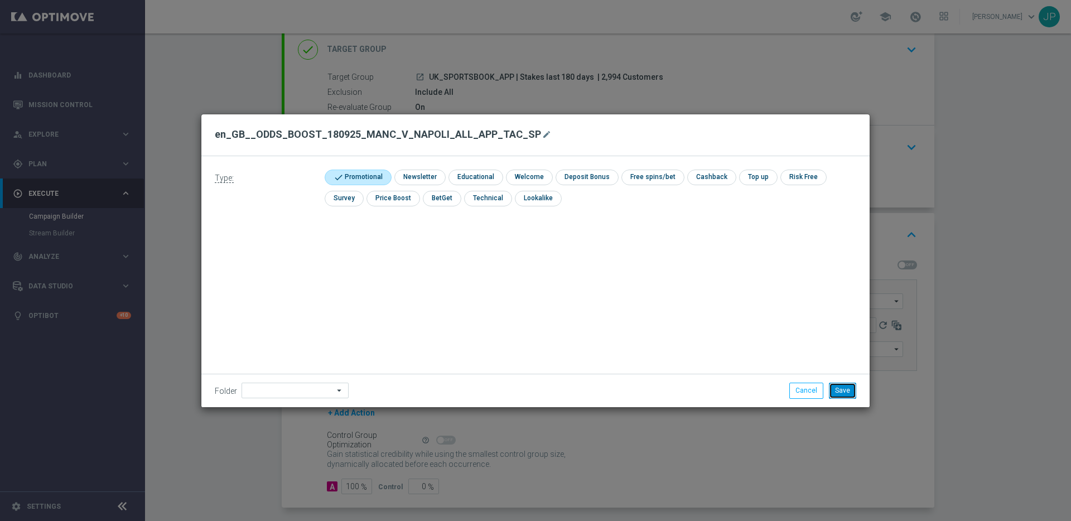
click at [850, 393] on button "Save" at bounding box center [842, 391] width 27 height 16
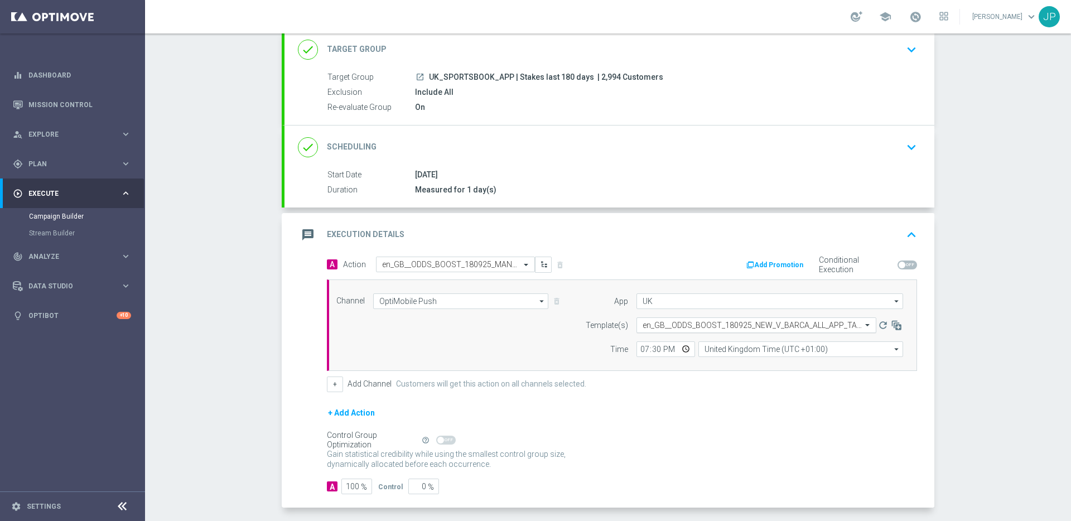
click at [690, 326] on input "text" at bounding box center [745, 325] width 205 height 9
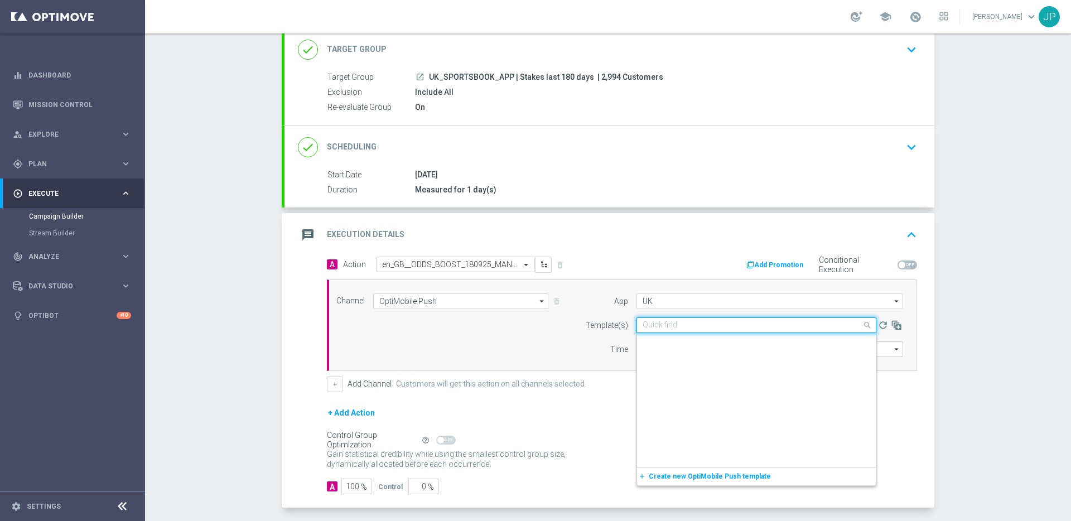
scroll to position [589, 0]
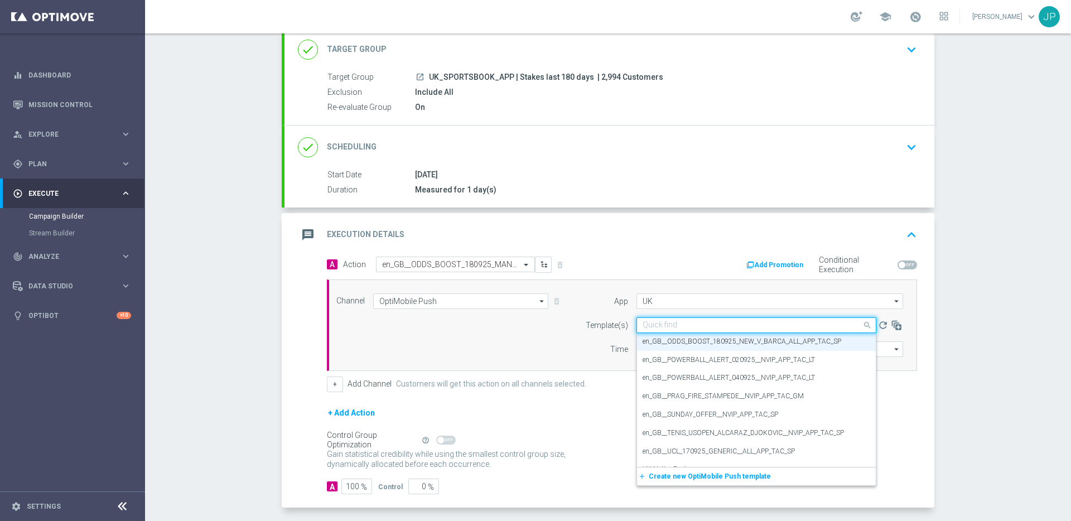
paste input "en_GB__ODDS_BOOST_180925_MANC_V_NAPOLI_ALL_APP_TAC_SP"
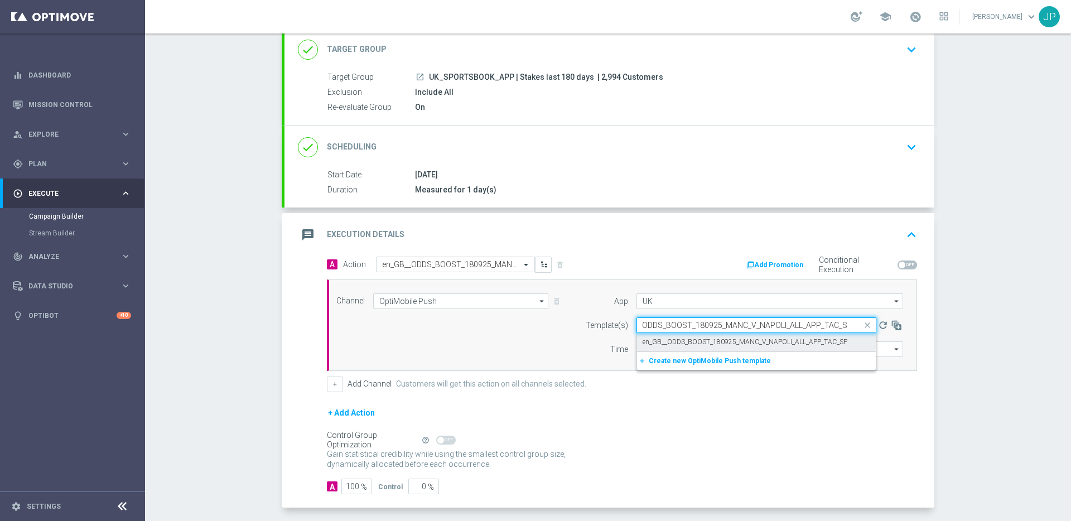
click at [702, 340] on label "en_GB__ODDS_BOOST_180925_MANC_V_NAPOLI_ALL_APP_TAC_SP" at bounding box center [745, 342] width 205 height 9
type input "en_GB__ODDS_BOOST_180925_MANC_V_NAPOLI_ALL_APP_TAC_SP"
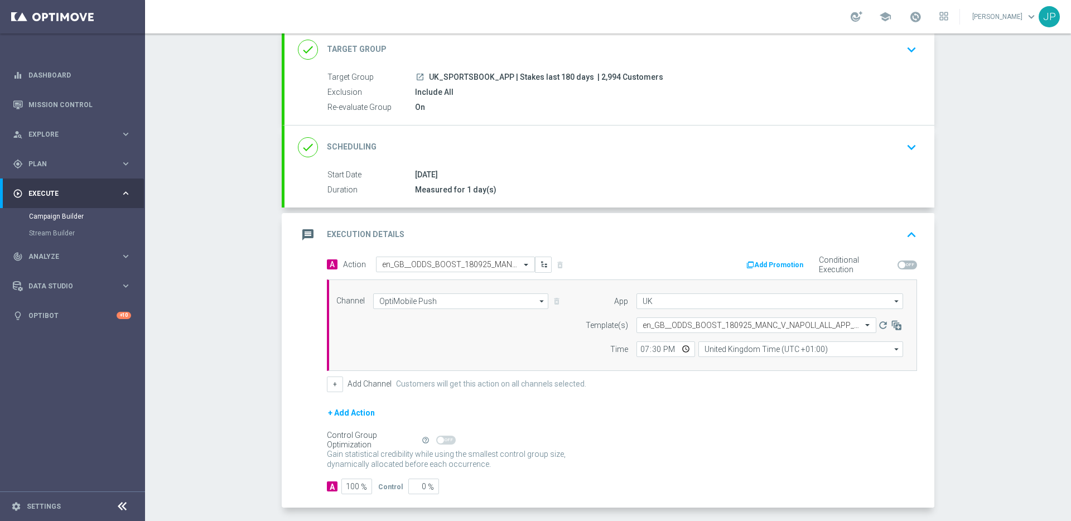
click at [717, 381] on div "+ Add Channel Customers will get this action on all channels selected." at bounding box center [622, 385] width 590 height 16
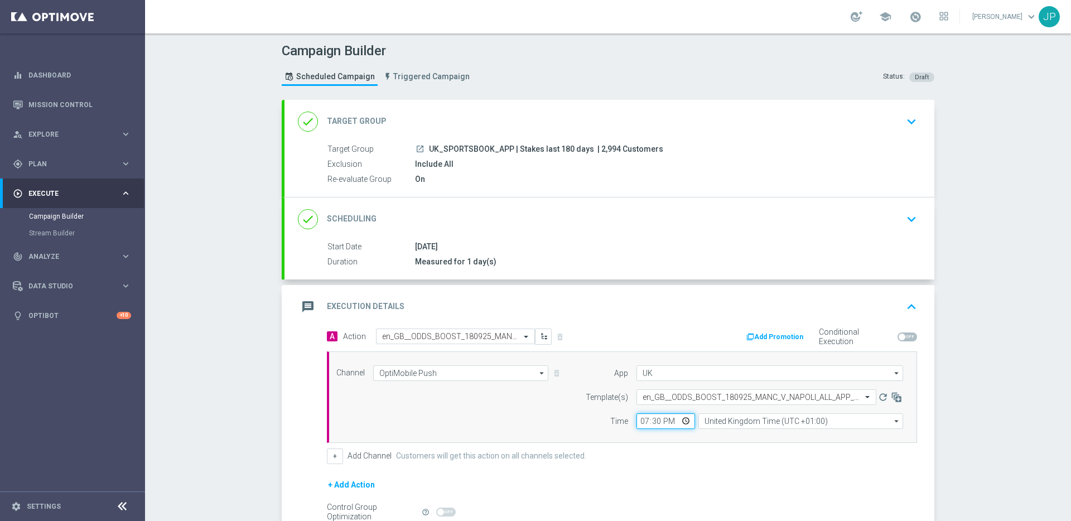
click at [650, 425] on input "19:30" at bounding box center [666, 421] width 59 height 16
type input "19:40"
click at [672, 459] on div "+ Add Channel Customers will get this action on all channels selected." at bounding box center [622, 457] width 590 height 16
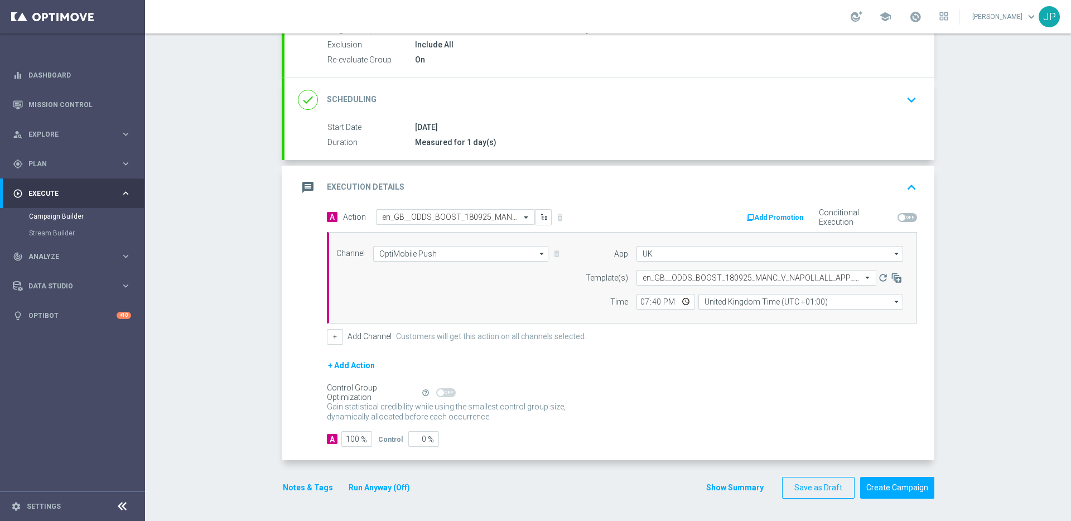
click at [707, 394] on div "Control Group Optimization Self Optimizing Campaign help_outline" at bounding box center [622, 393] width 590 height 12
click at [890, 497] on button "Create Campaign" at bounding box center [897, 488] width 74 height 22
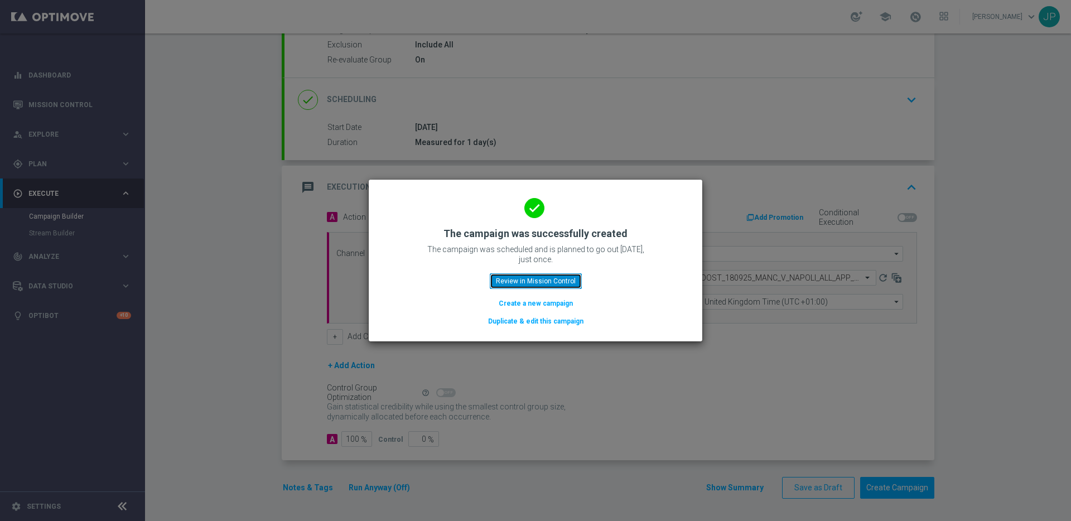
click at [575, 282] on button "Review in Mission Control" at bounding box center [536, 281] width 92 height 16
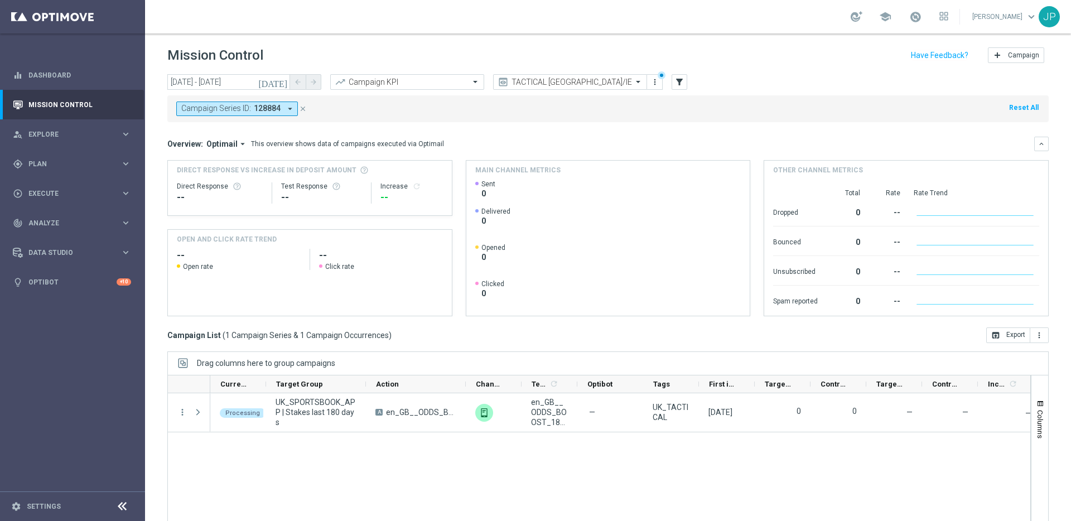
click at [299, 108] on icon "close" at bounding box center [303, 109] width 8 height 8
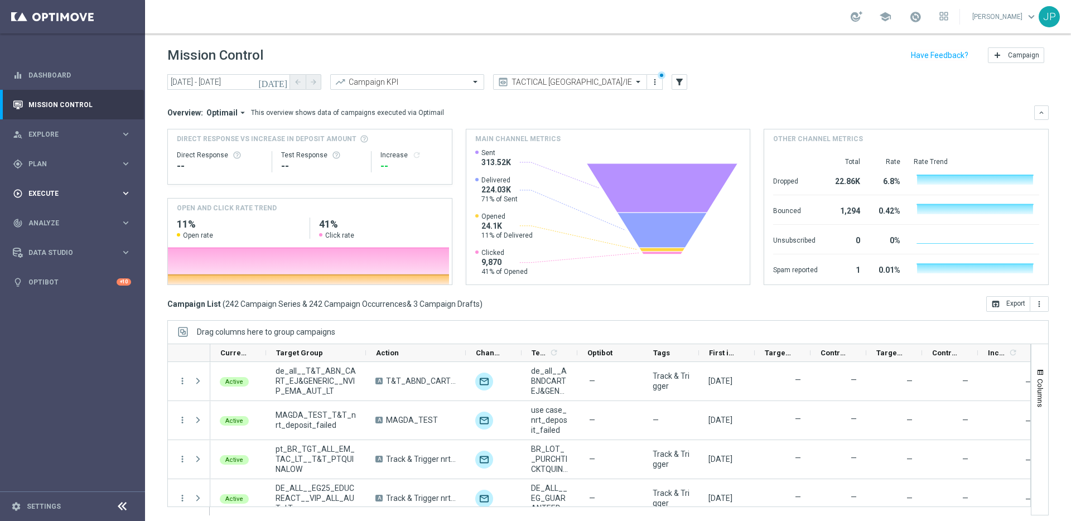
click at [98, 195] on span "Execute" at bounding box center [74, 193] width 92 height 7
click at [89, 214] on link "Campaign Builder" at bounding box center [72, 216] width 87 height 9
